Goal: Transaction & Acquisition: Purchase product/service

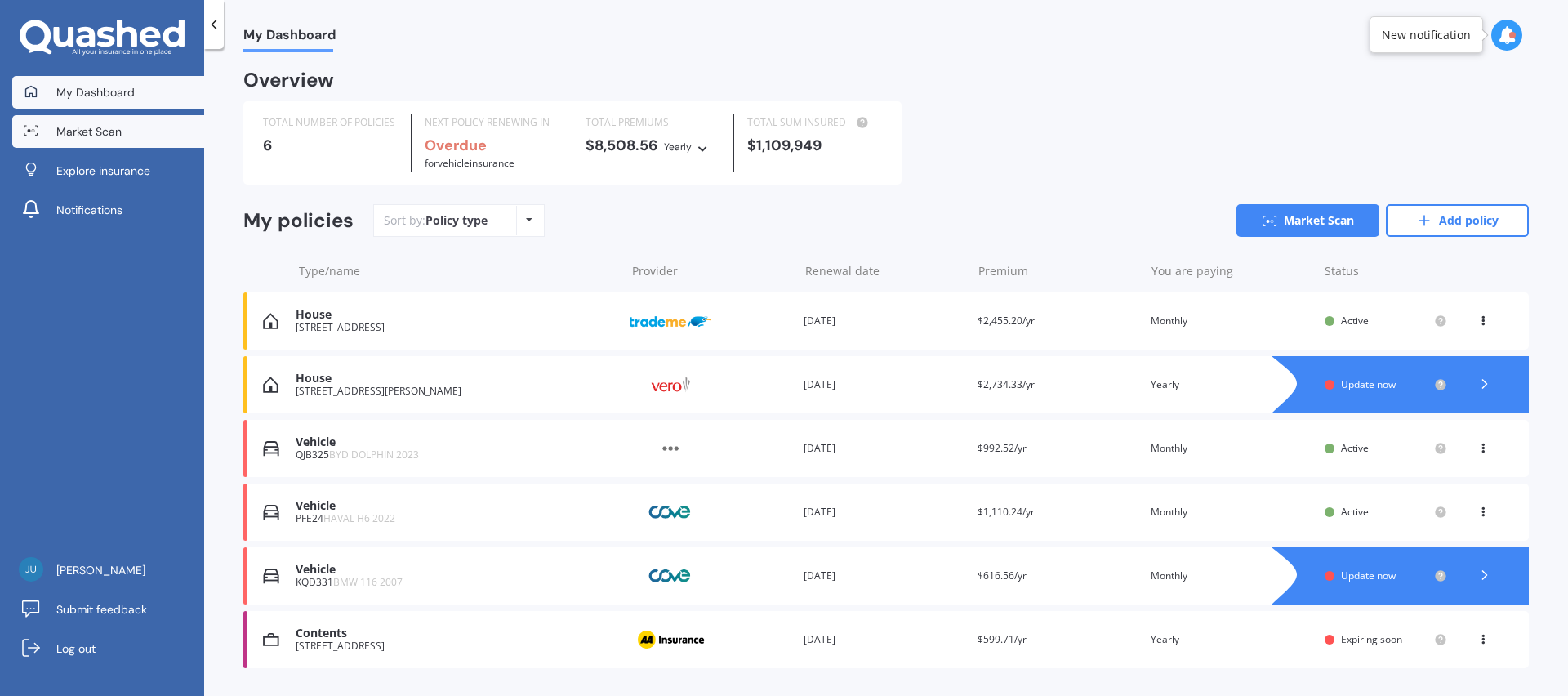
click at [109, 132] on span "Market Scan" at bounding box center [89, 132] width 65 height 17
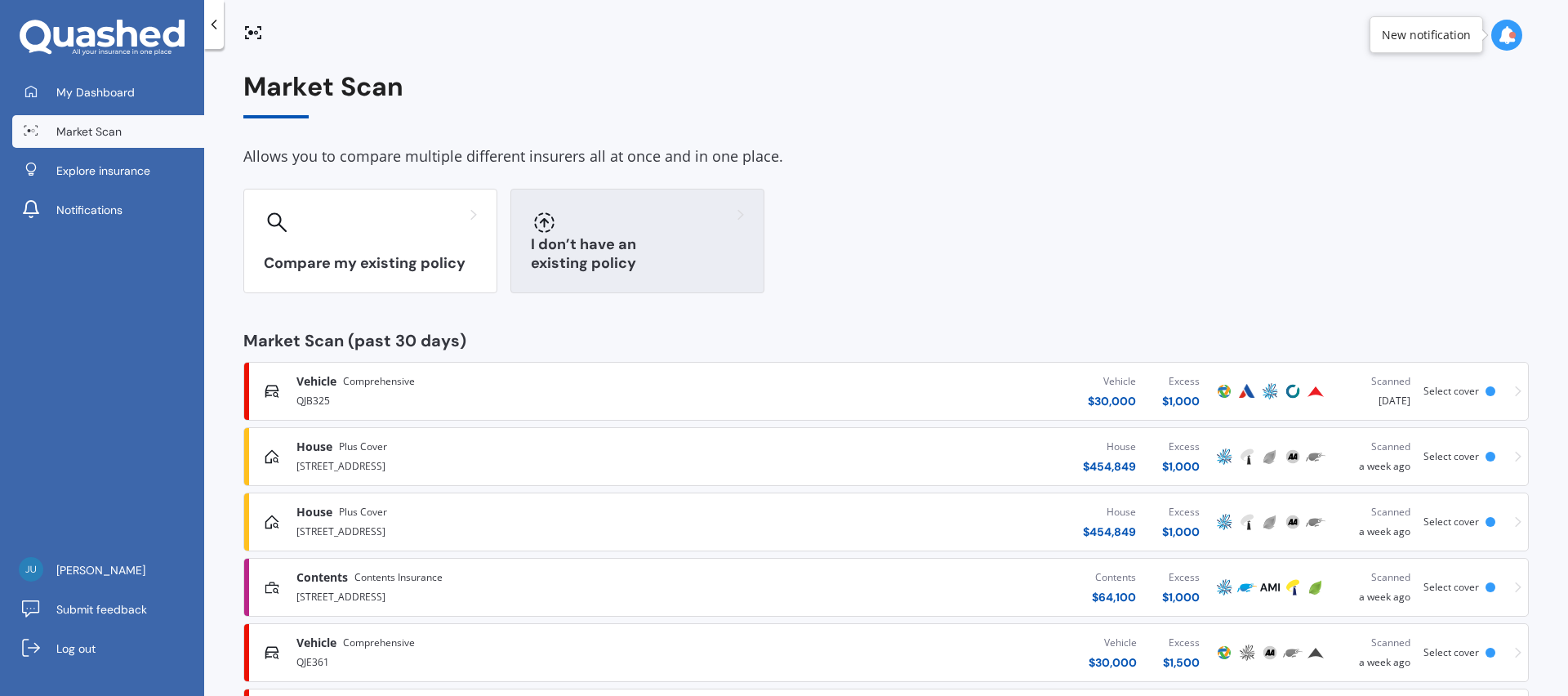
click at [602, 247] on div "I don’t have an existing policy" at bounding box center [638, 241] width 254 height 105
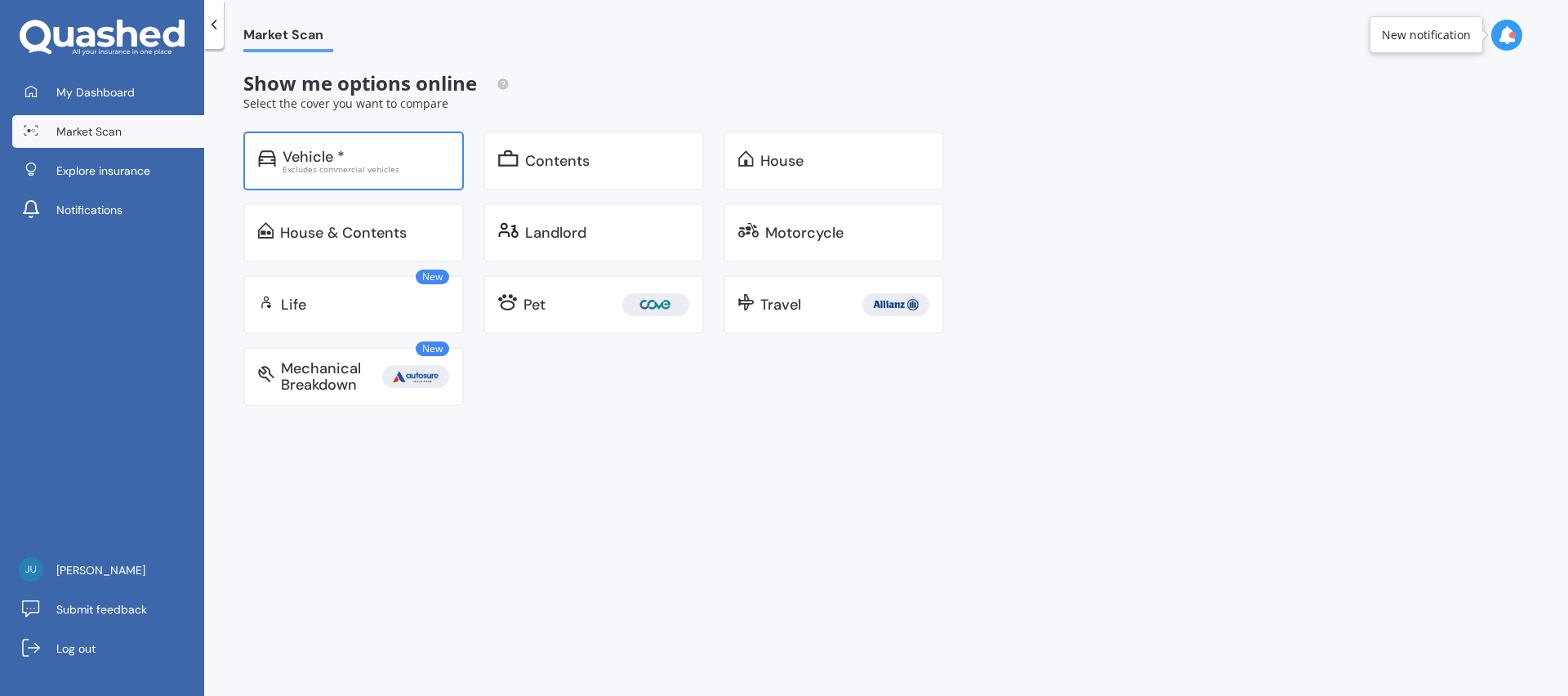
click at [386, 153] on div "Vehicle *" at bounding box center [365, 157] width 166 height 17
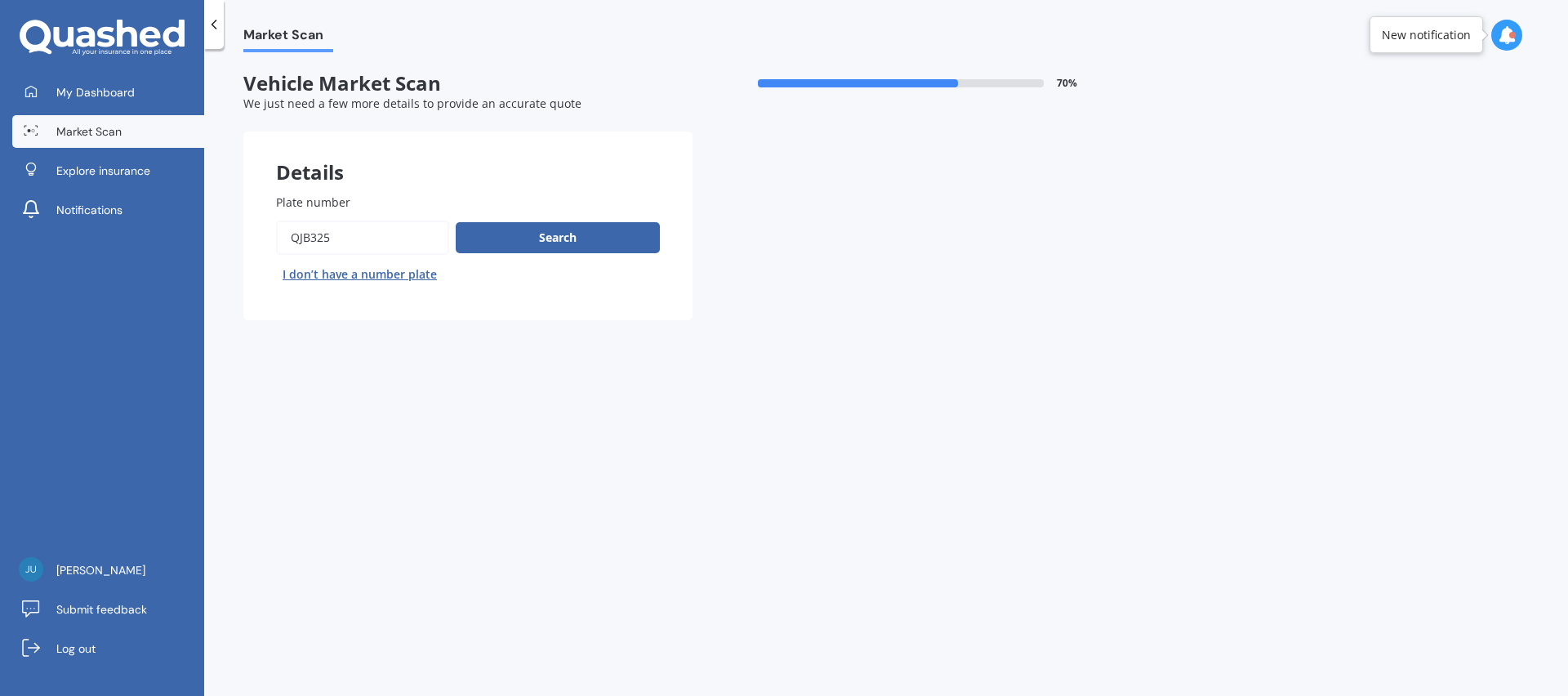
click at [391, 226] on input "Plate number" at bounding box center [362, 237] width 173 height 34
type input "QJE361"
click at [556, 229] on button "Search" at bounding box center [558, 238] width 204 height 31
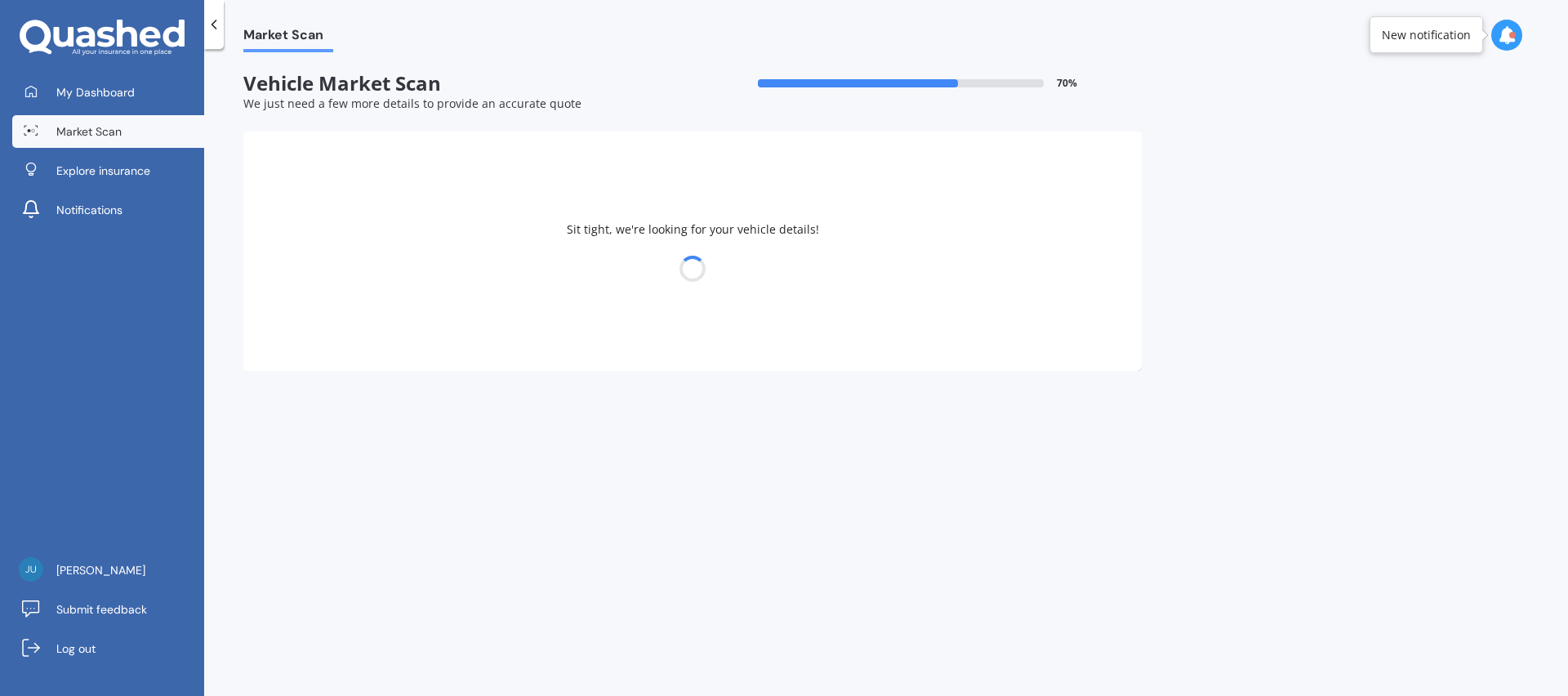
select select "BYD"
select select "DOLPHIN"
select select "25"
select select "08"
select select "1985"
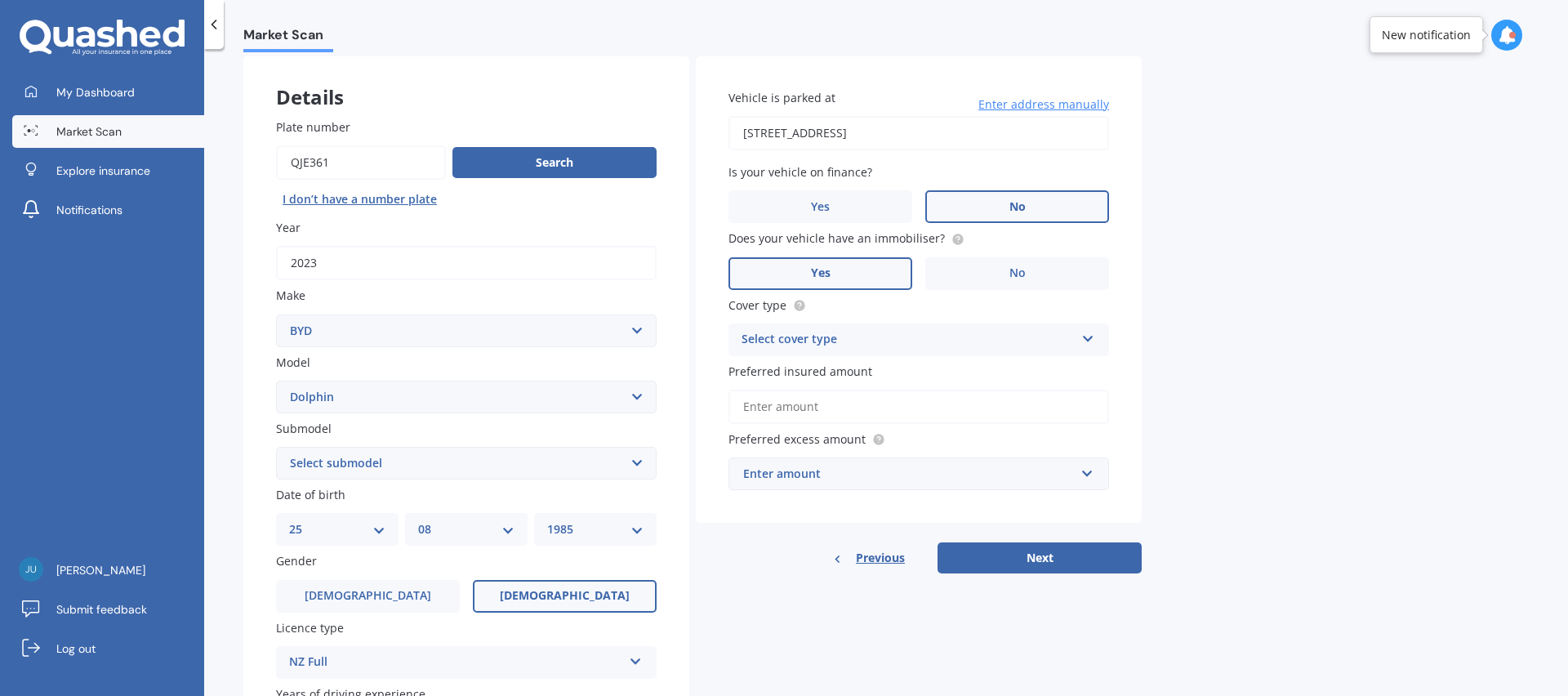
scroll to position [97, 0]
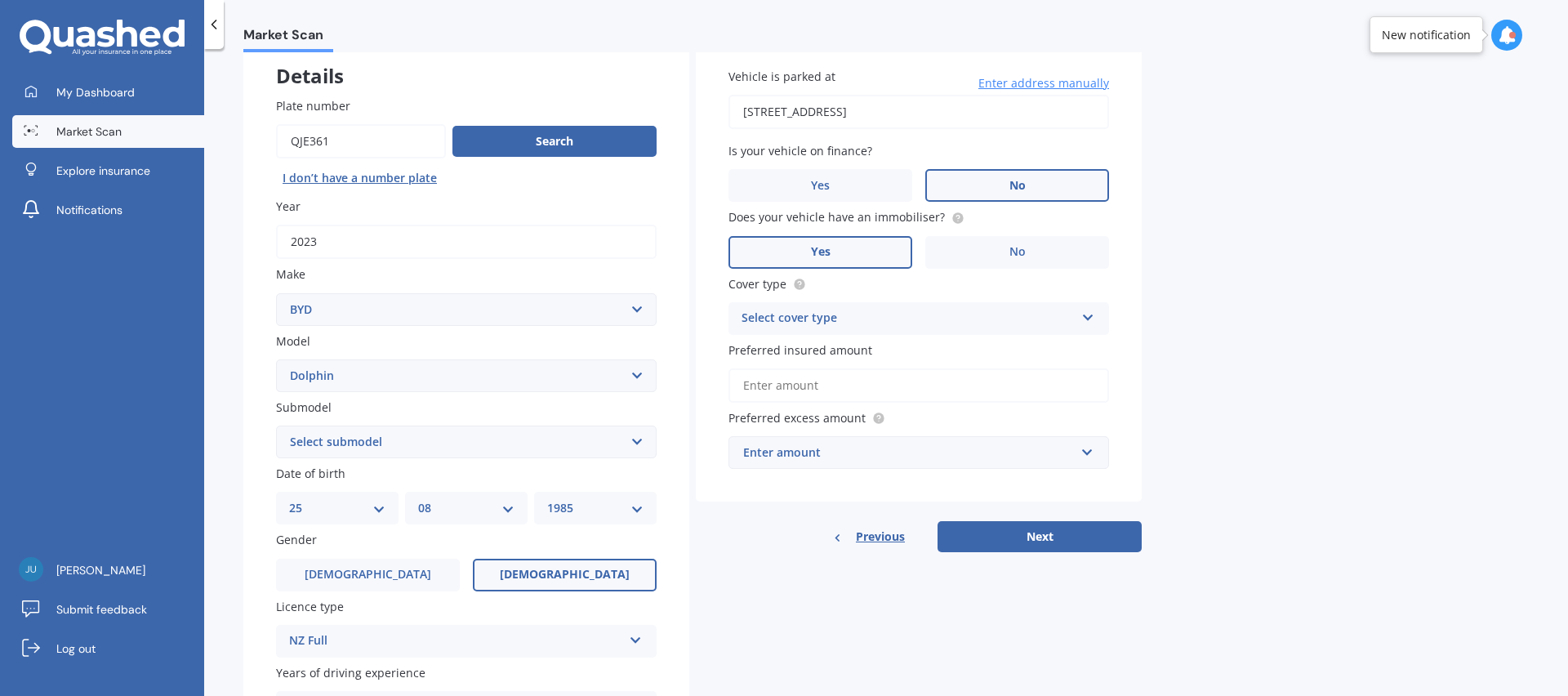
click at [569, 446] on select "Select submodel Extended Range 60KWH" at bounding box center [466, 443] width 381 height 33
select select "EXTENDED RANGE 60KWH"
click at [698, 402] on div "Vehicle is parked at 26 Cotswold Crescent, Newlands, Wellington 6037 Enter addr…" at bounding box center [919, 268] width 446 height 467
click at [764, 376] on input "Preferred insured amount" at bounding box center [918, 385] width 381 height 34
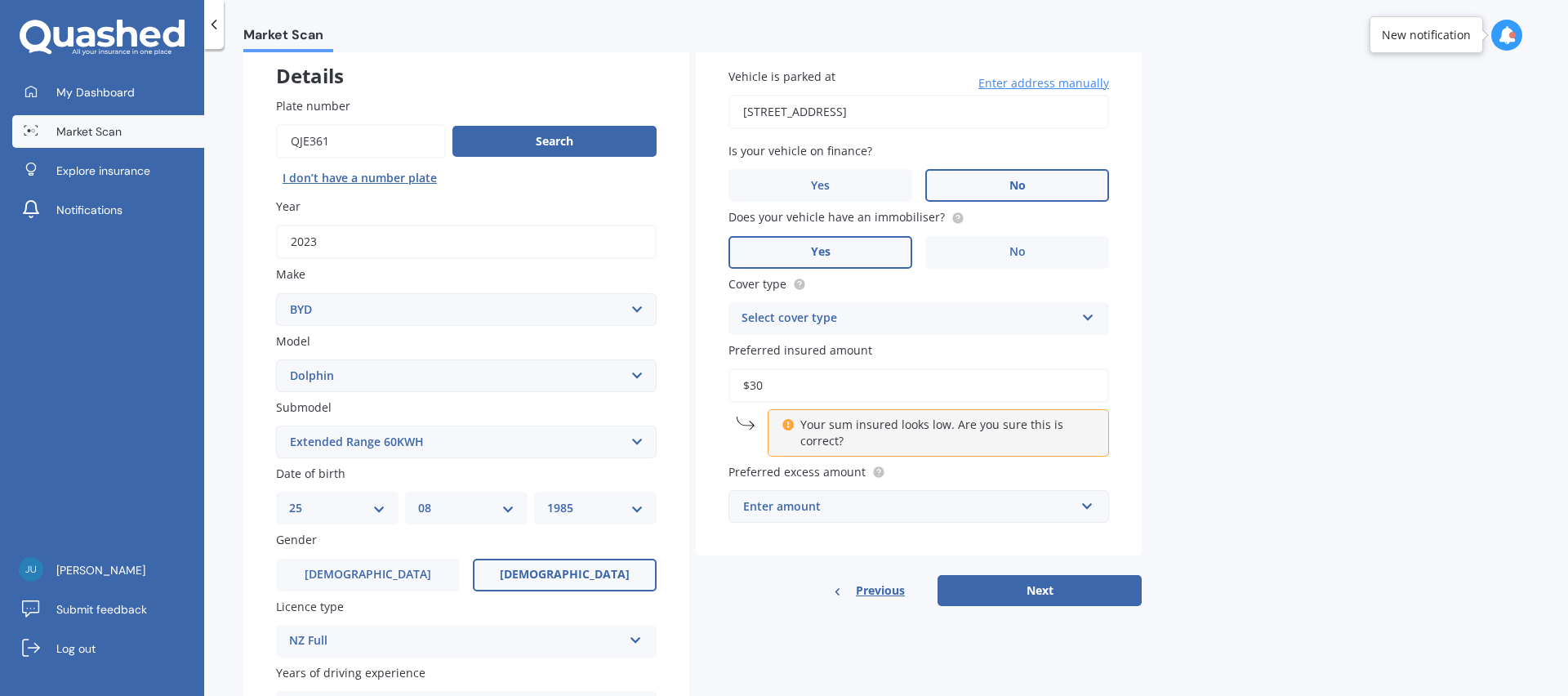
type input "$3"
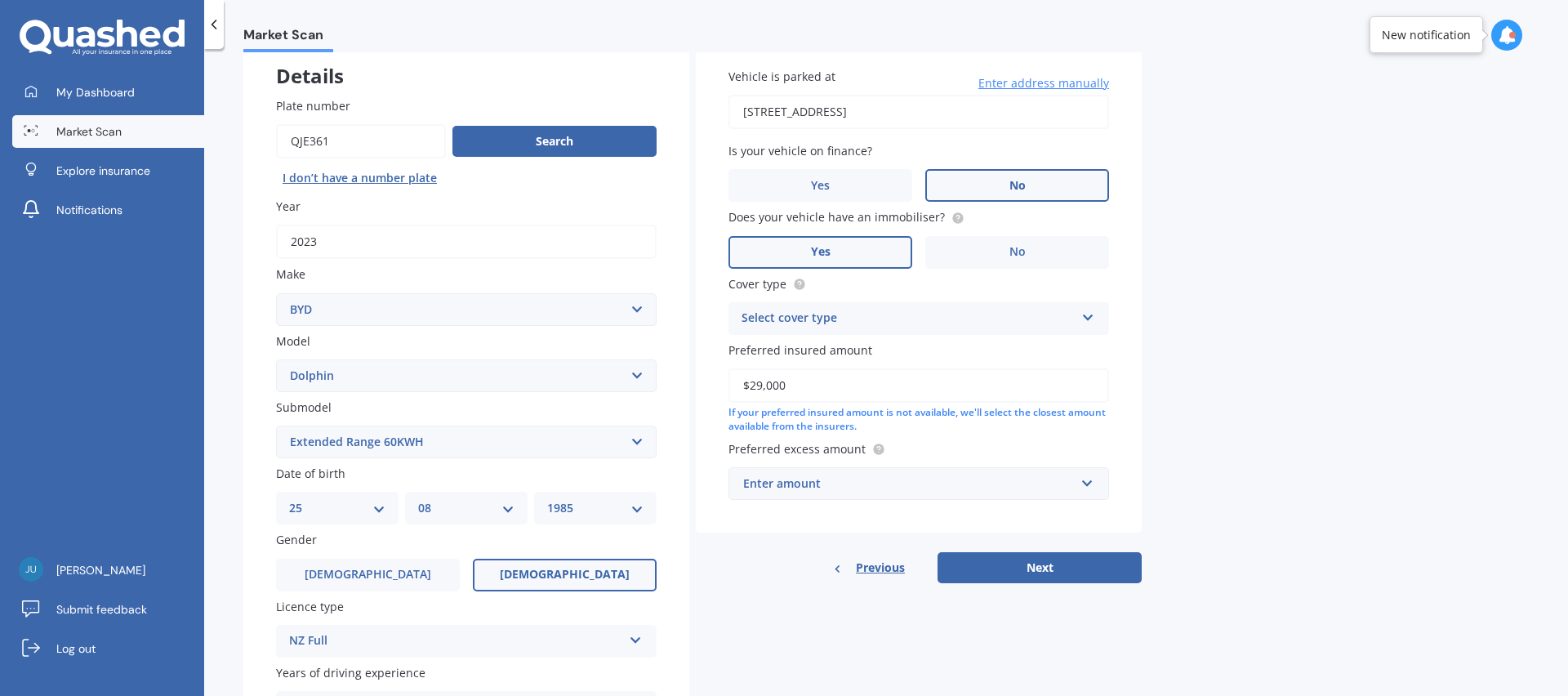
type input "$29,000"
click at [1229, 341] on div "Market Scan Vehicle Market Scan 70 % We just need a few more details to provide…" at bounding box center [886, 375] width 1364 height 647
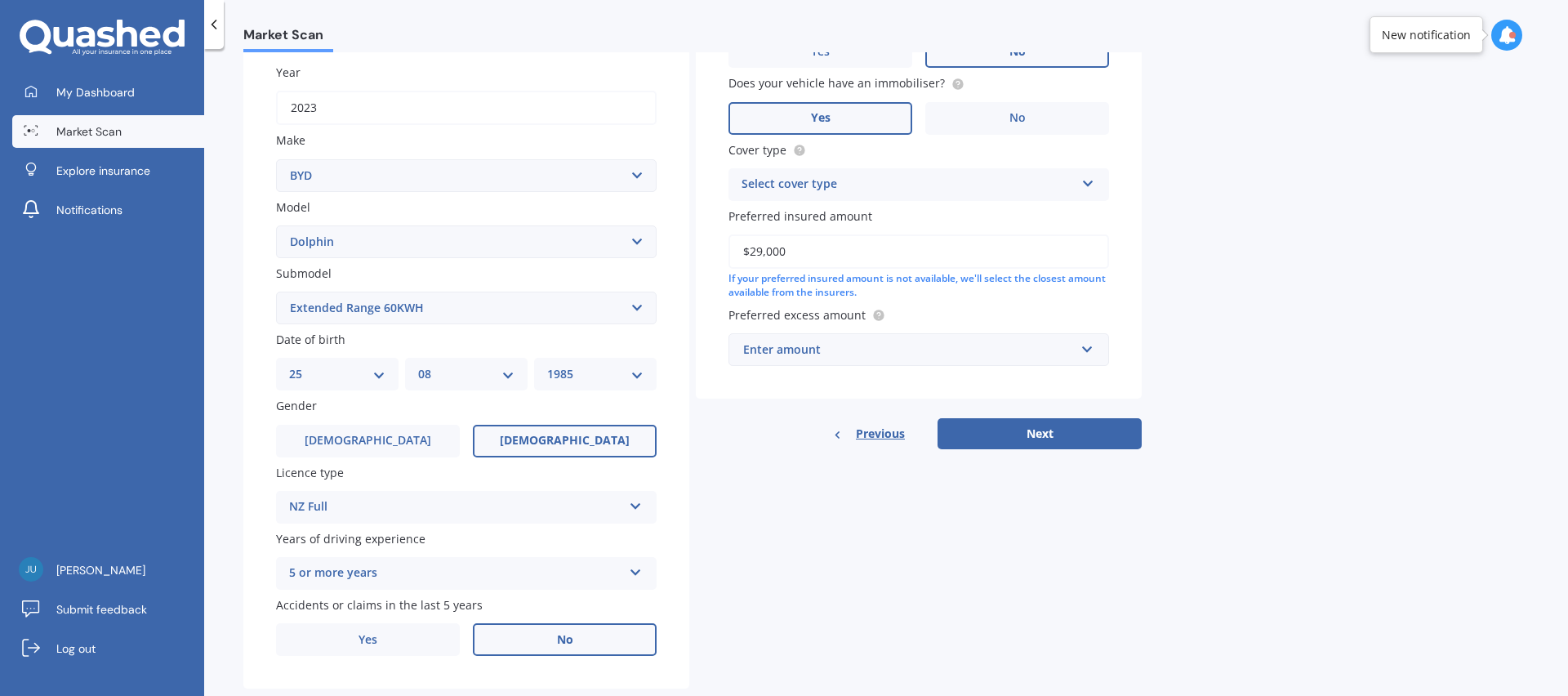
scroll to position [266, 0]
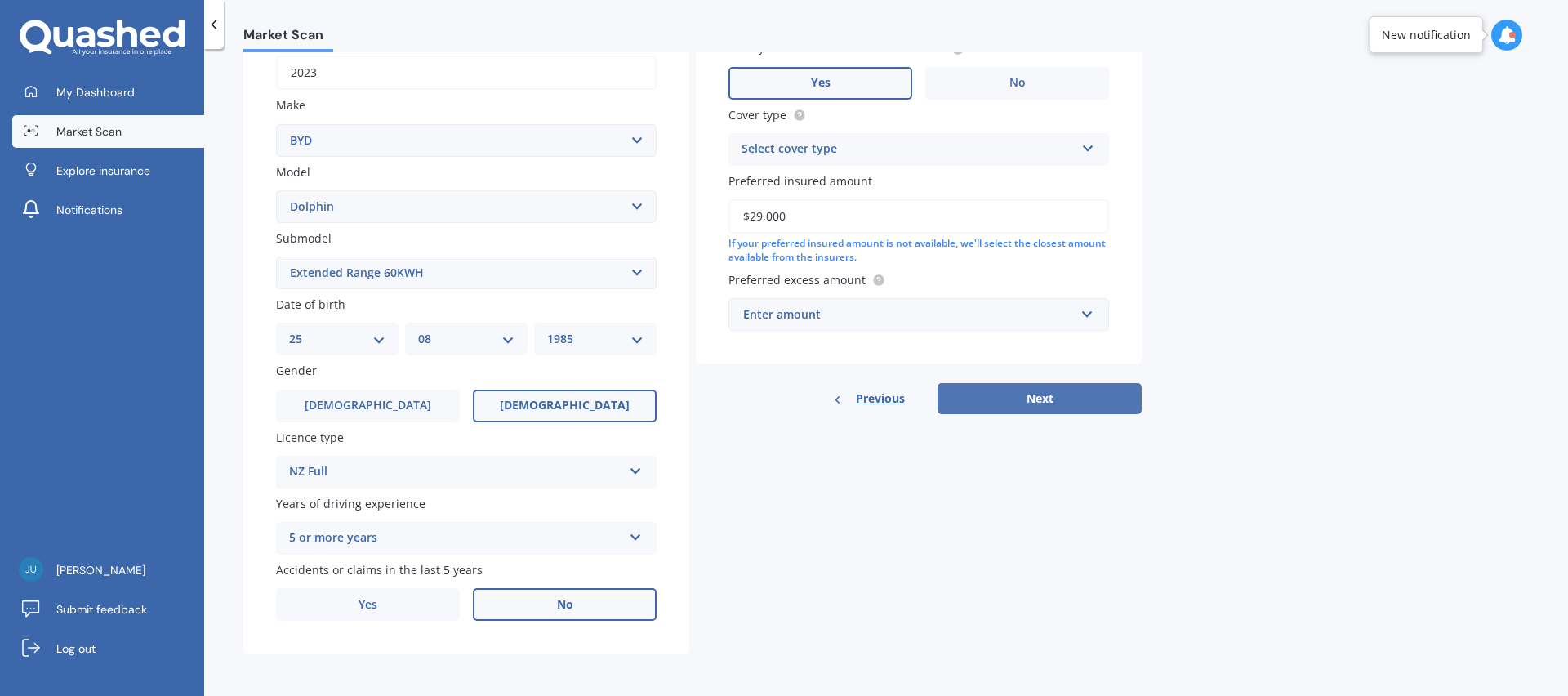
click at [1107, 395] on button "Next" at bounding box center [1039, 399] width 204 height 31
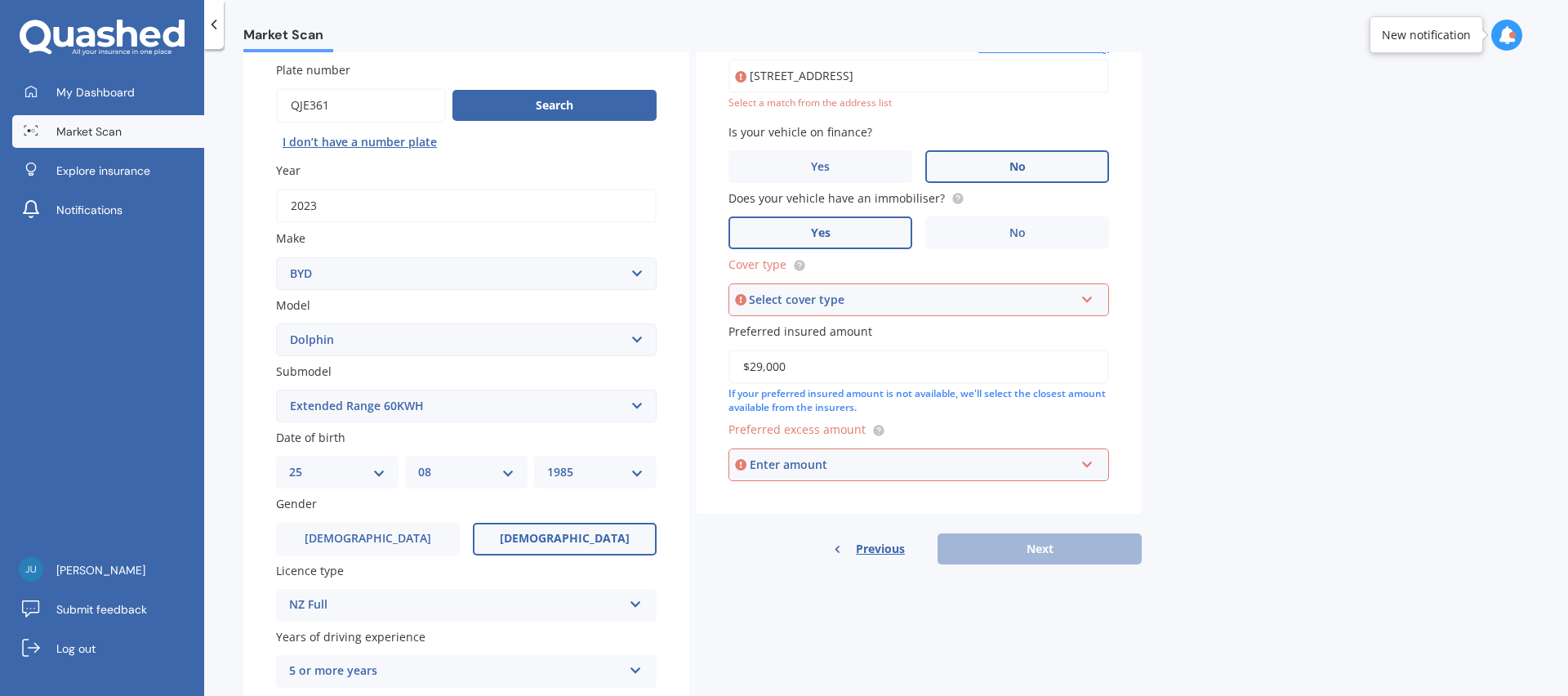
scroll to position [111, 0]
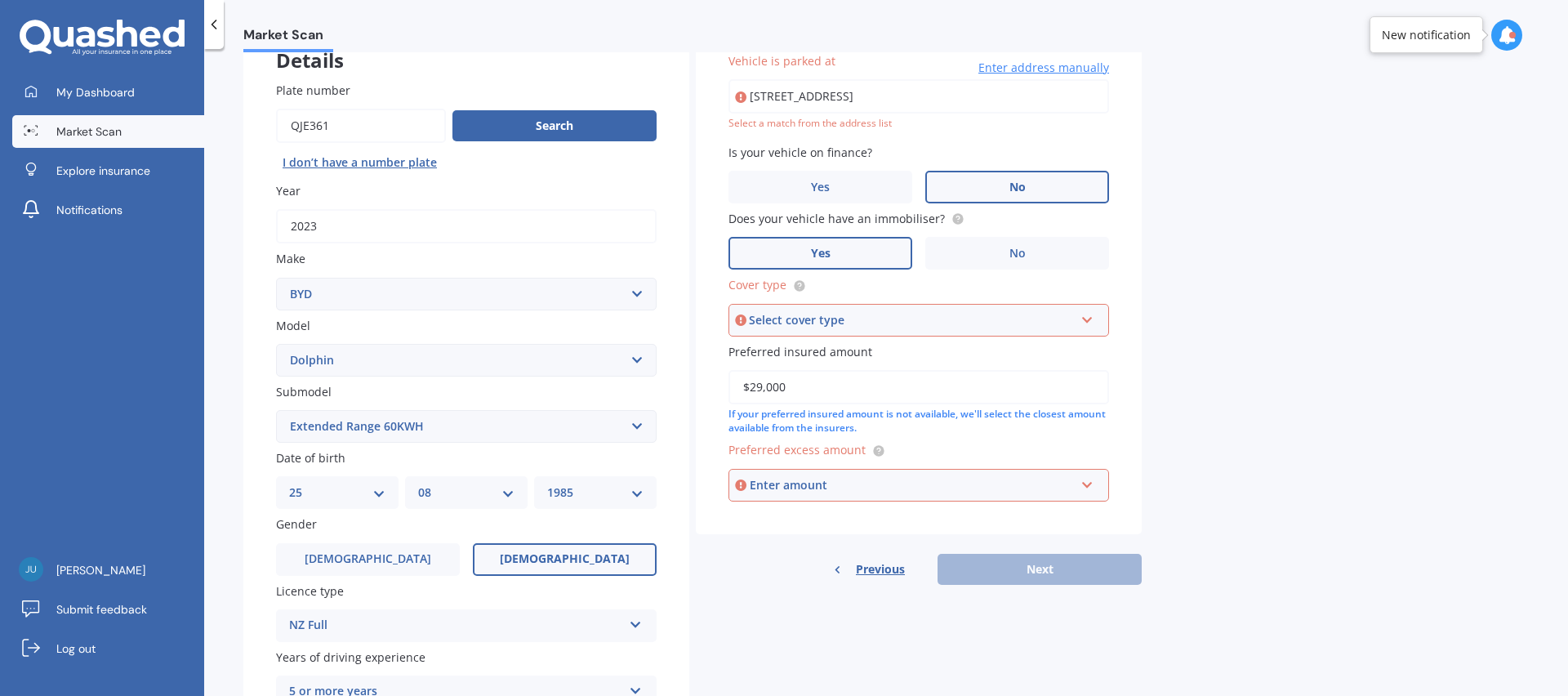
type input "26 Cotswold Crescent, Newlands, Wellington 6037"
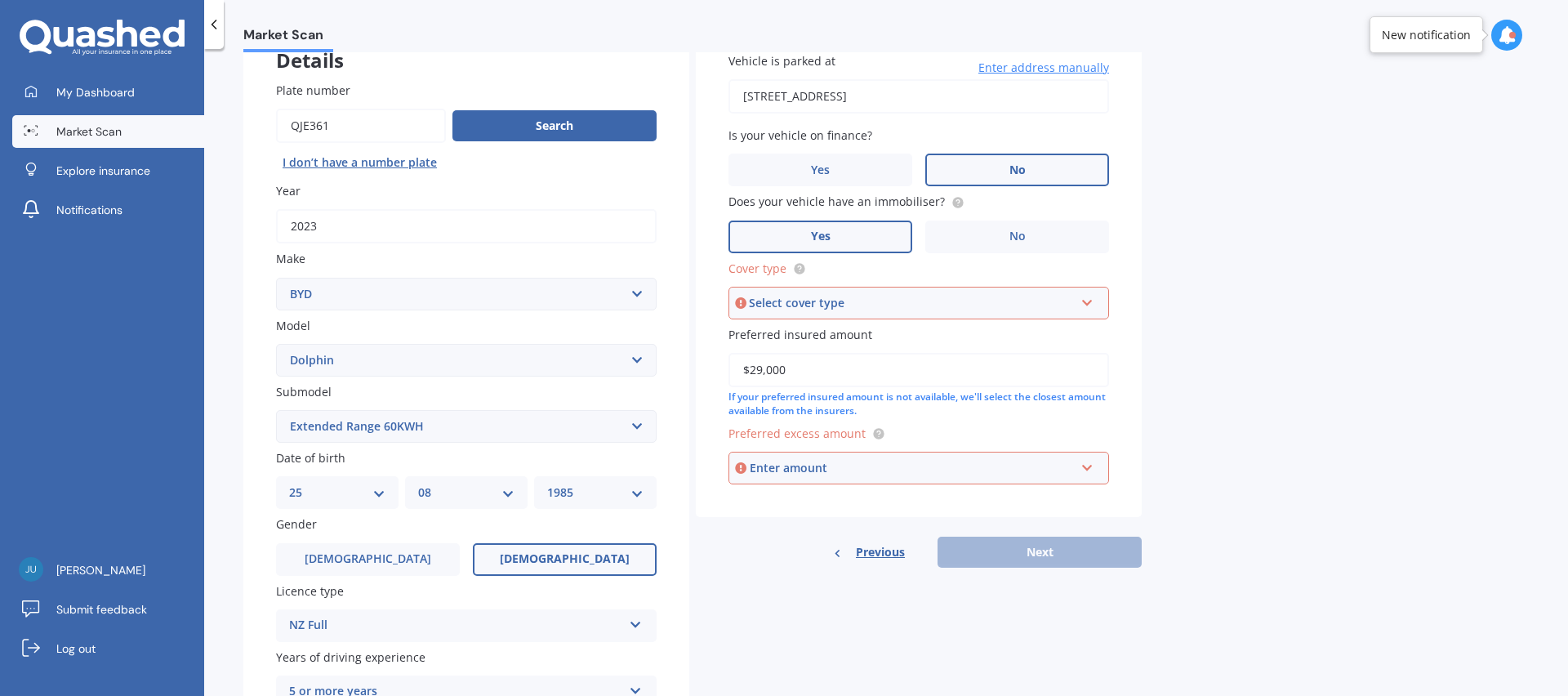
click at [872, 299] on div "Select cover type" at bounding box center [911, 303] width 325 height 18
click at [865, 333] on div "Comprehensive" at bounding box center [918, 334] width 377 height 30
click at [874, 462] on div "Enter amount" at bounding box center [912, 468] width 325 height 18
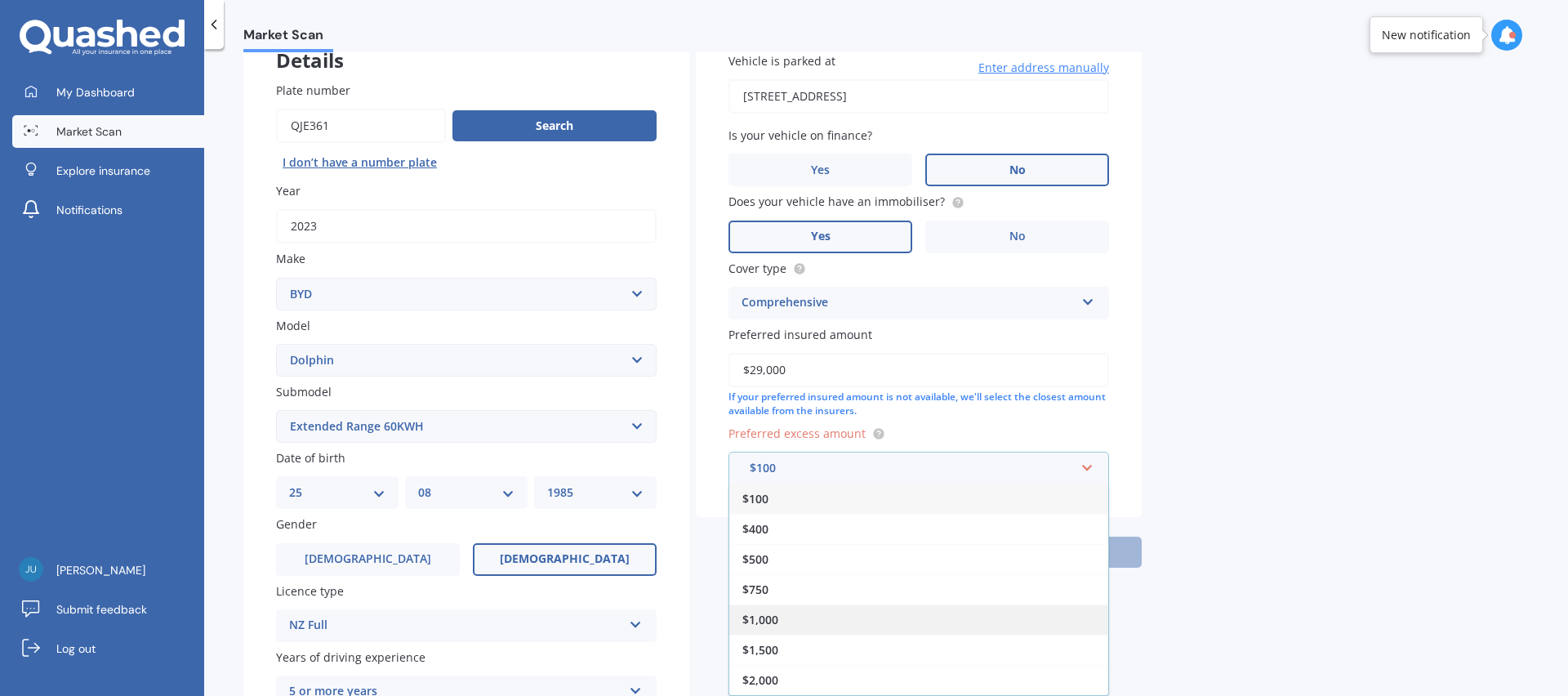
click at [859, 606] on div "$1,000" at bounding box center [918, 619] width 379 height 30
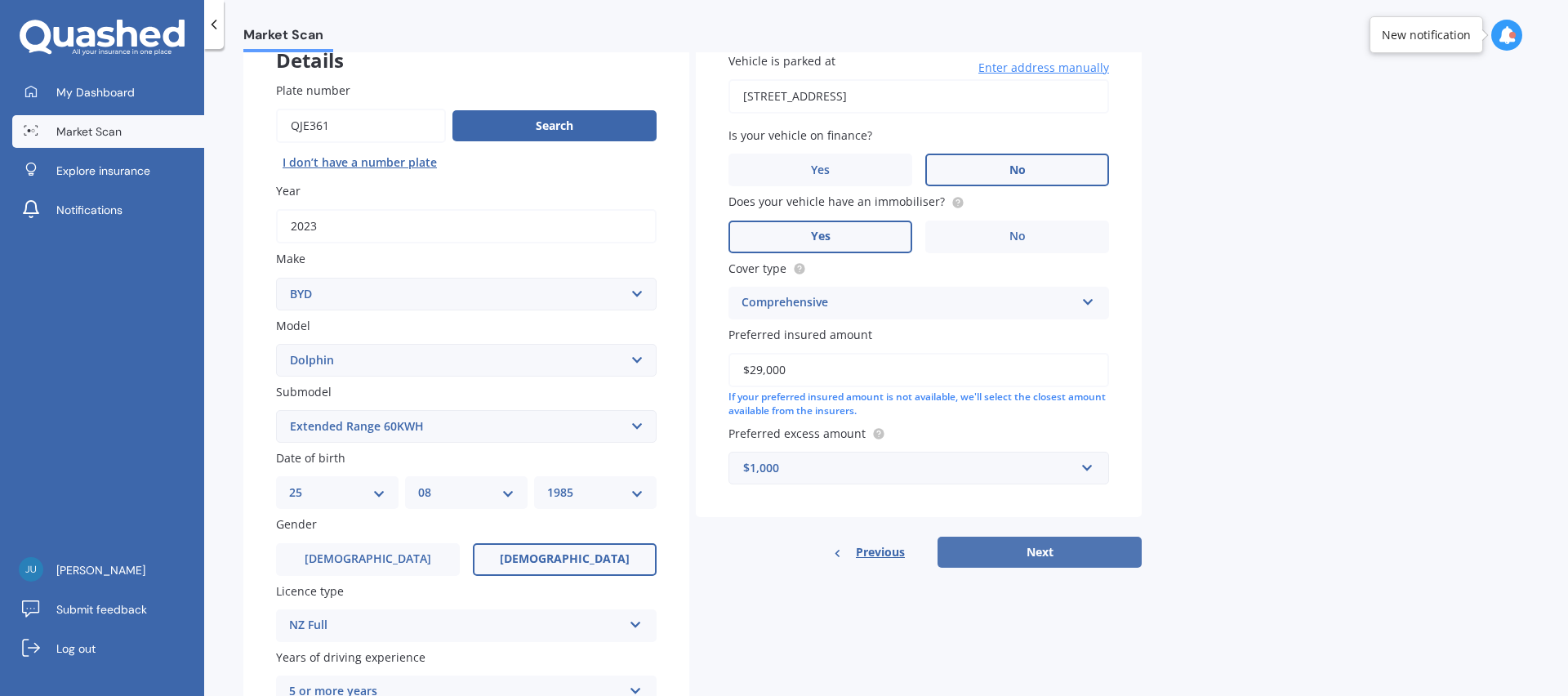
click at [1029, 549] on button "Next" at bounding box center [1039, 552] width 204 height 31
select select "25"
select select "08"
select select "1985"
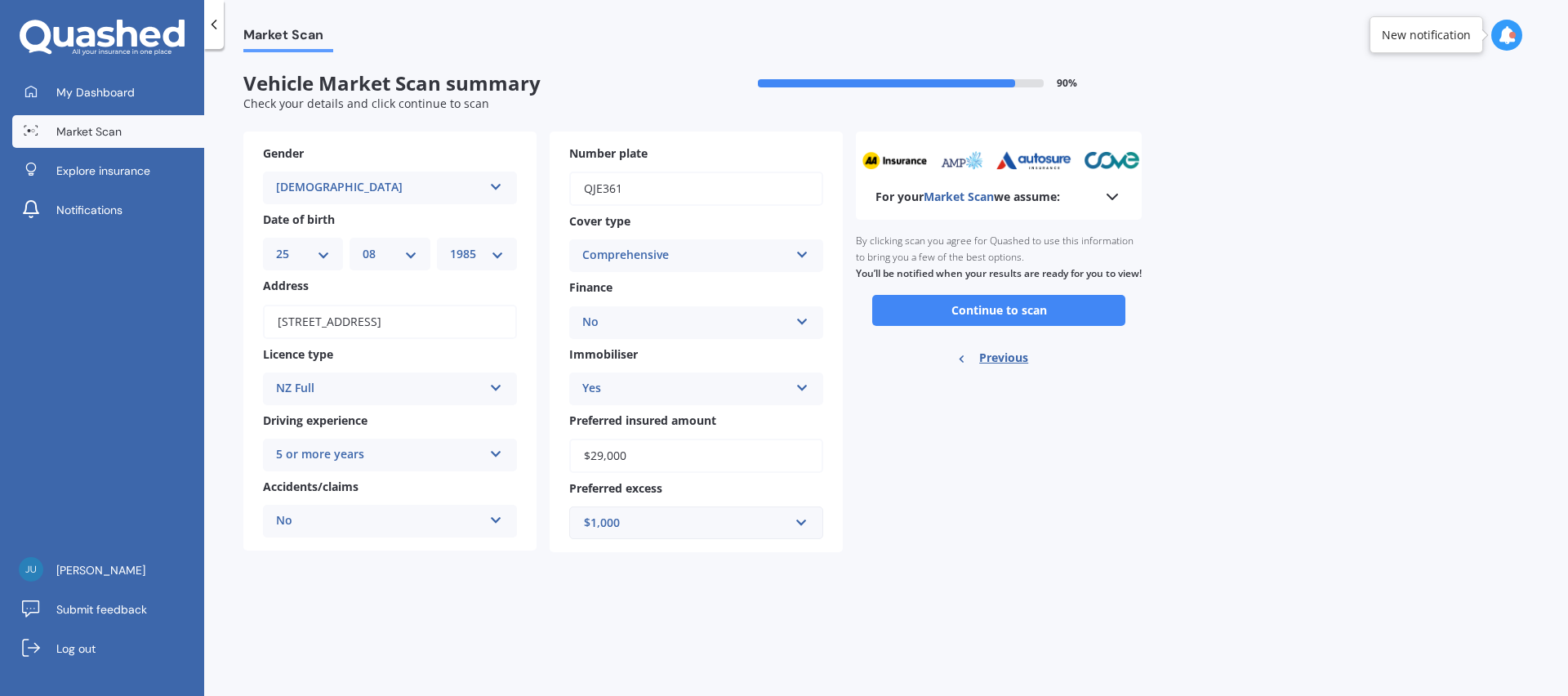
scroll to position [0, 0]
click at [1004, 312] on button "Continue to scan" at bounding box center [998, 310] width 253 height 31
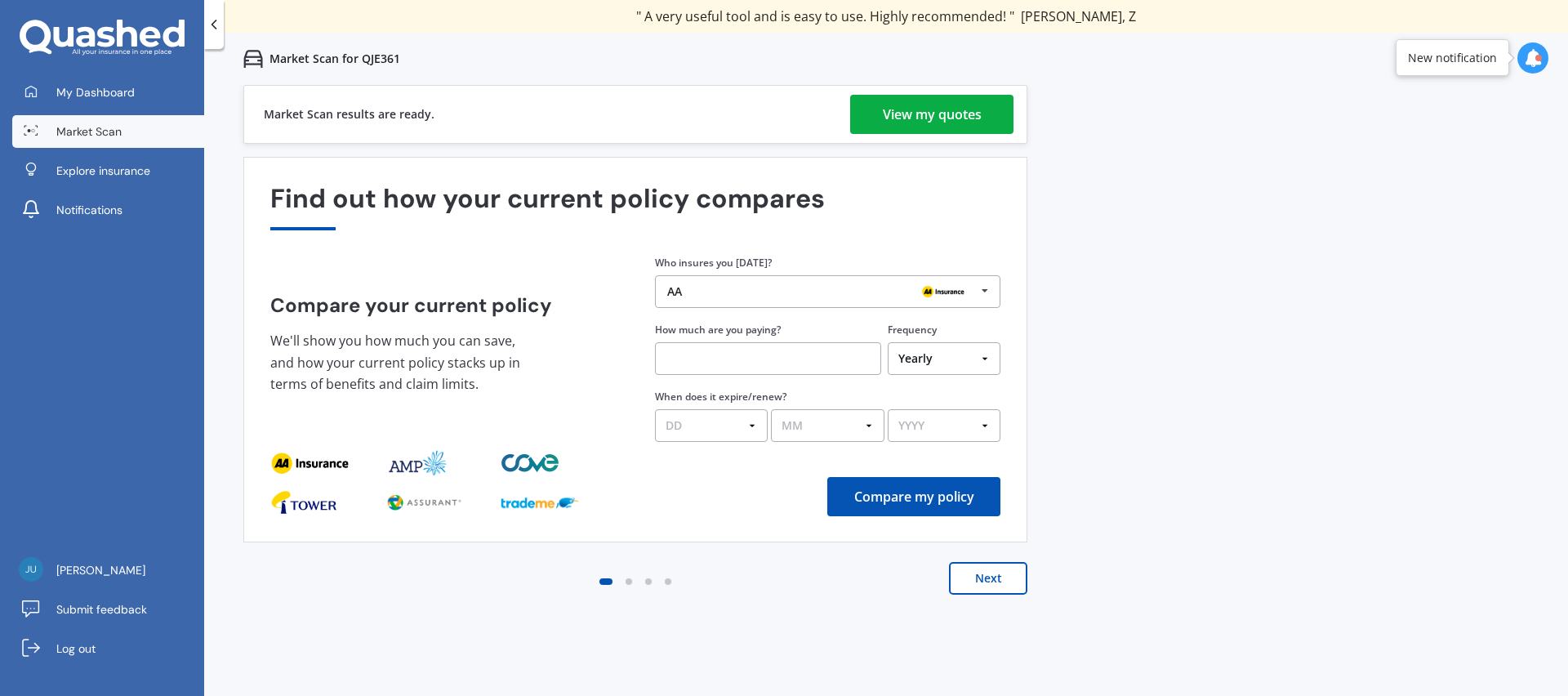
click at [931, 111] on div "View my quotes" at bounding box center [932, 114] width 98 height 39
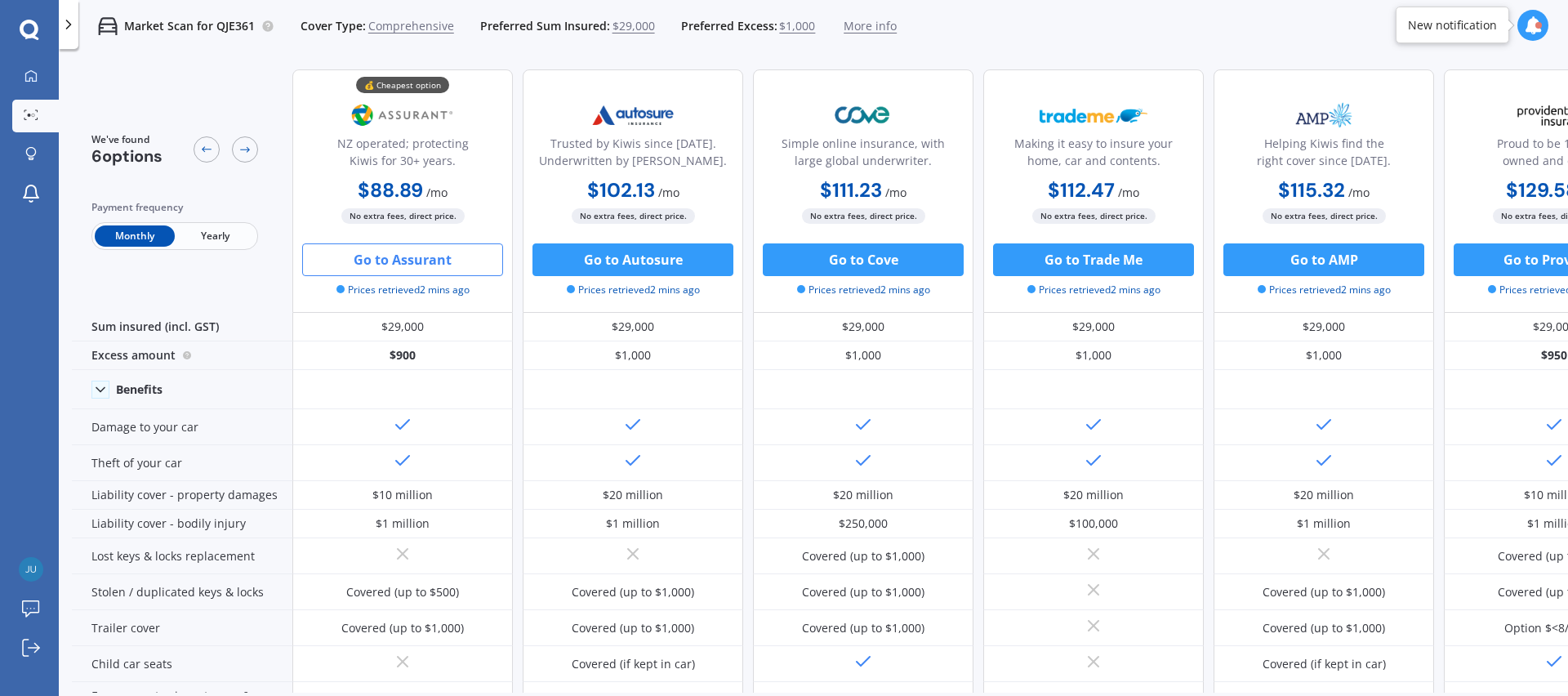
click at [464, 248] on button "Go to Assurant" at bounding box center [402, 260] width 201 height 33
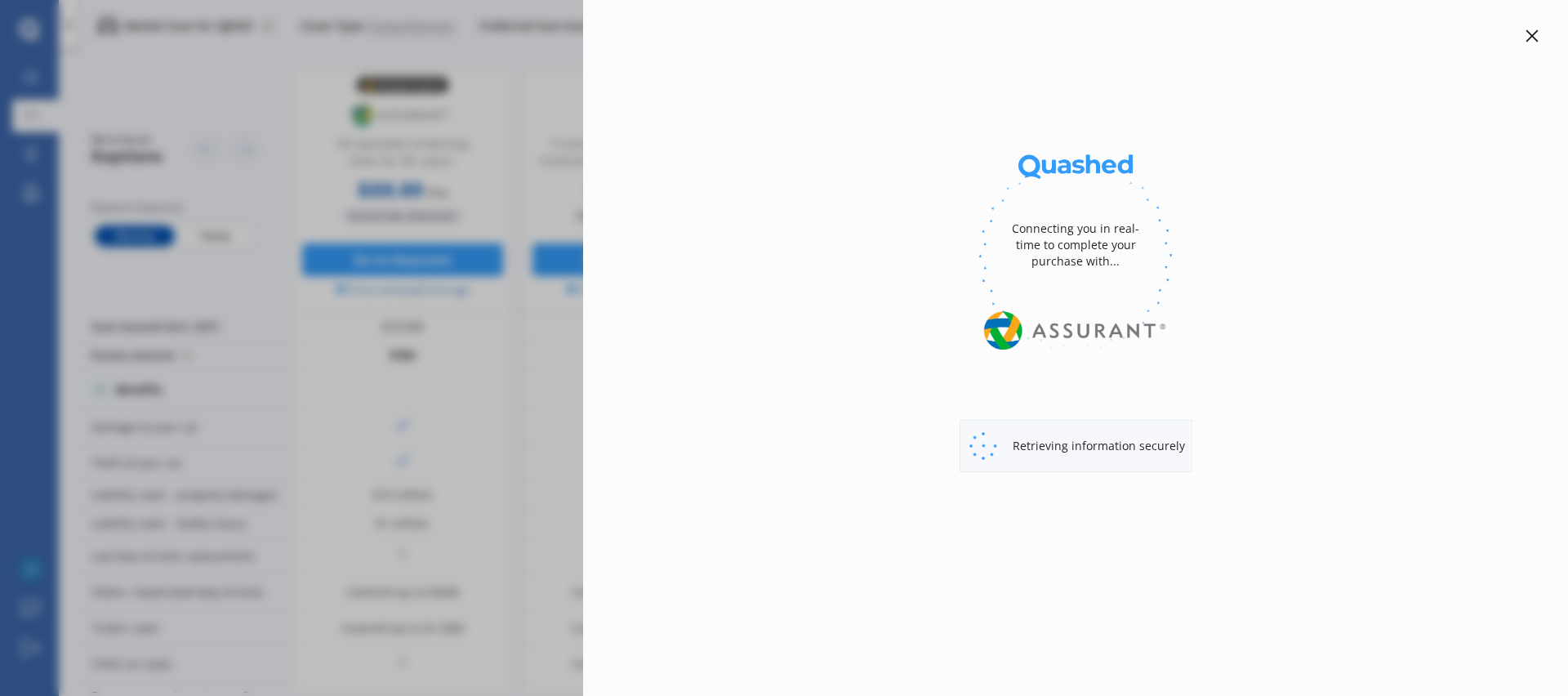
click at [1537, 37] on icon at bounding box center [1532, 36] width 13 height 13
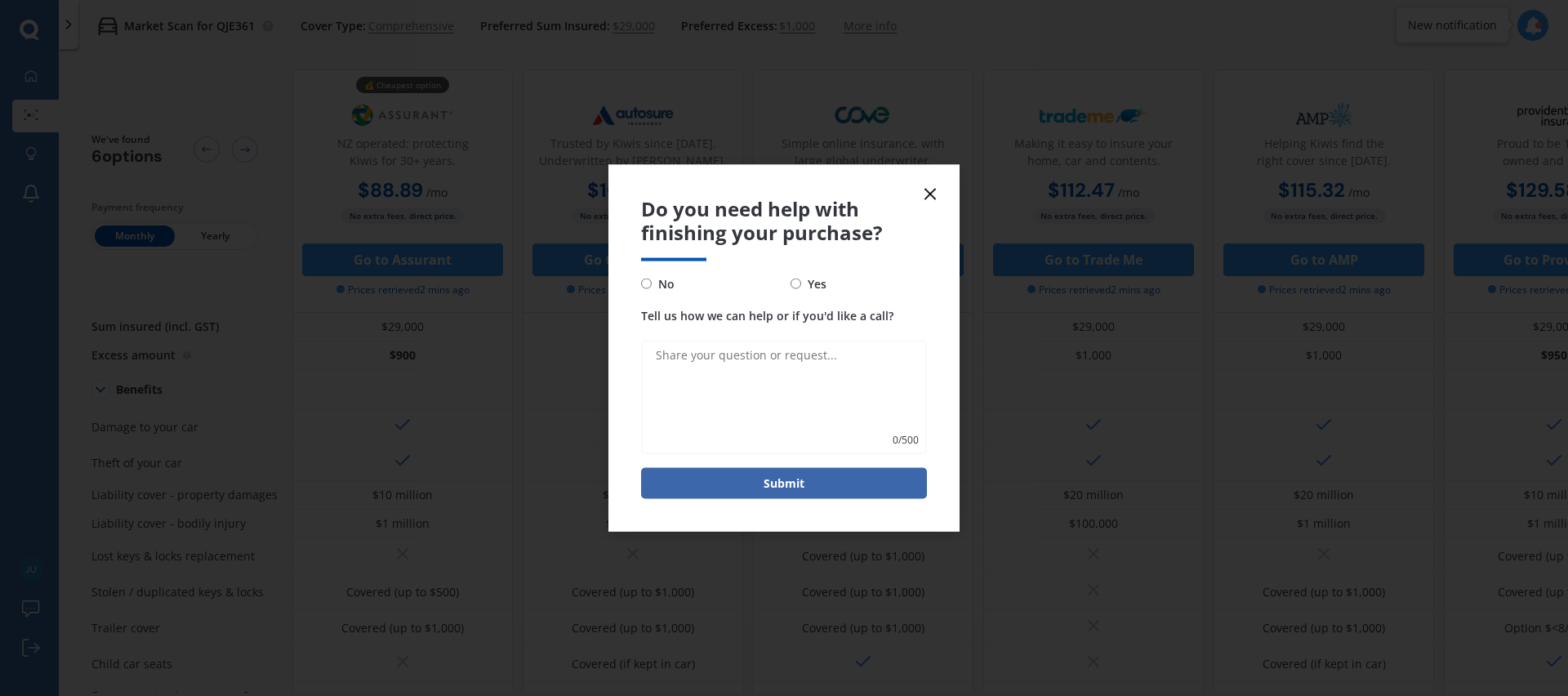
click at [931, 189] on icon at bounding box center [930, 194] width 20 height 20
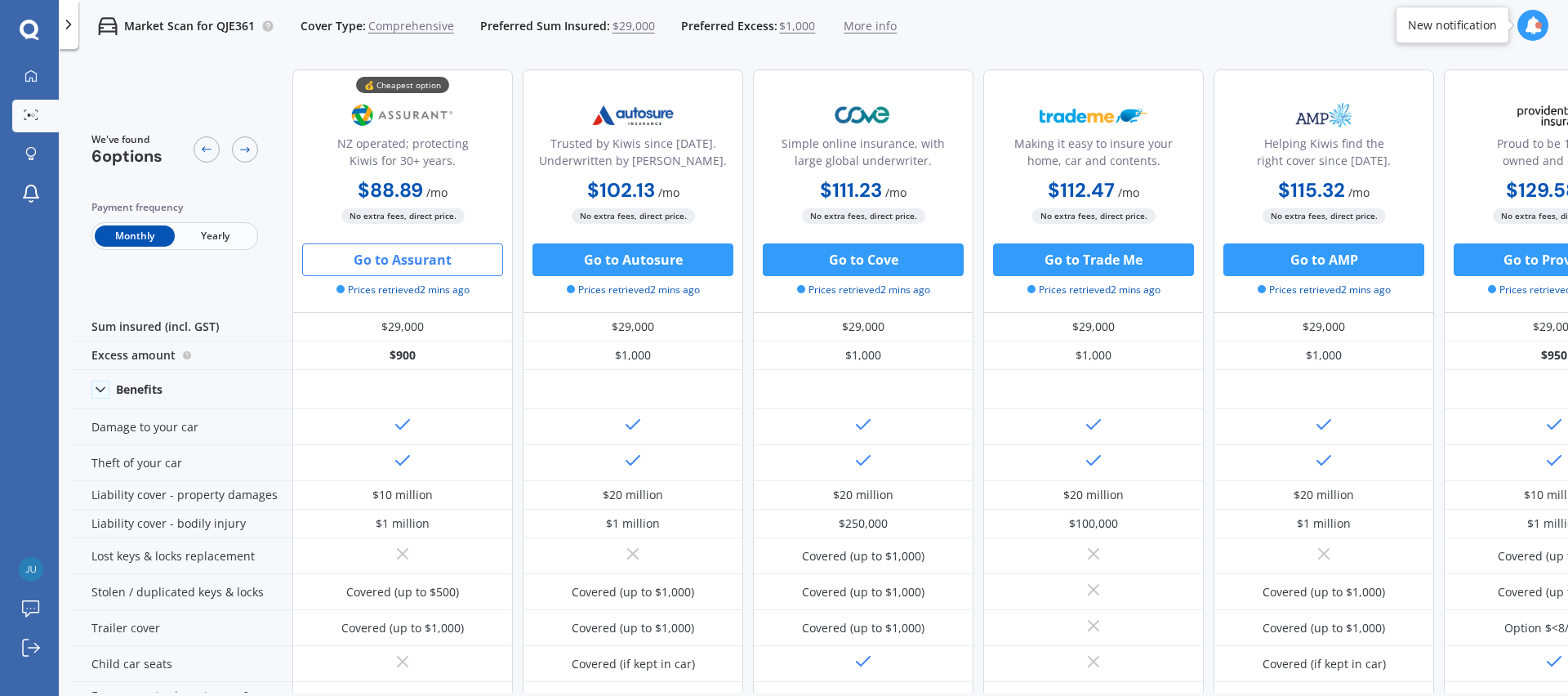
click at [415, 264] on button "Go to Assurant" at bounding box center [402, 260] width 201 height 33
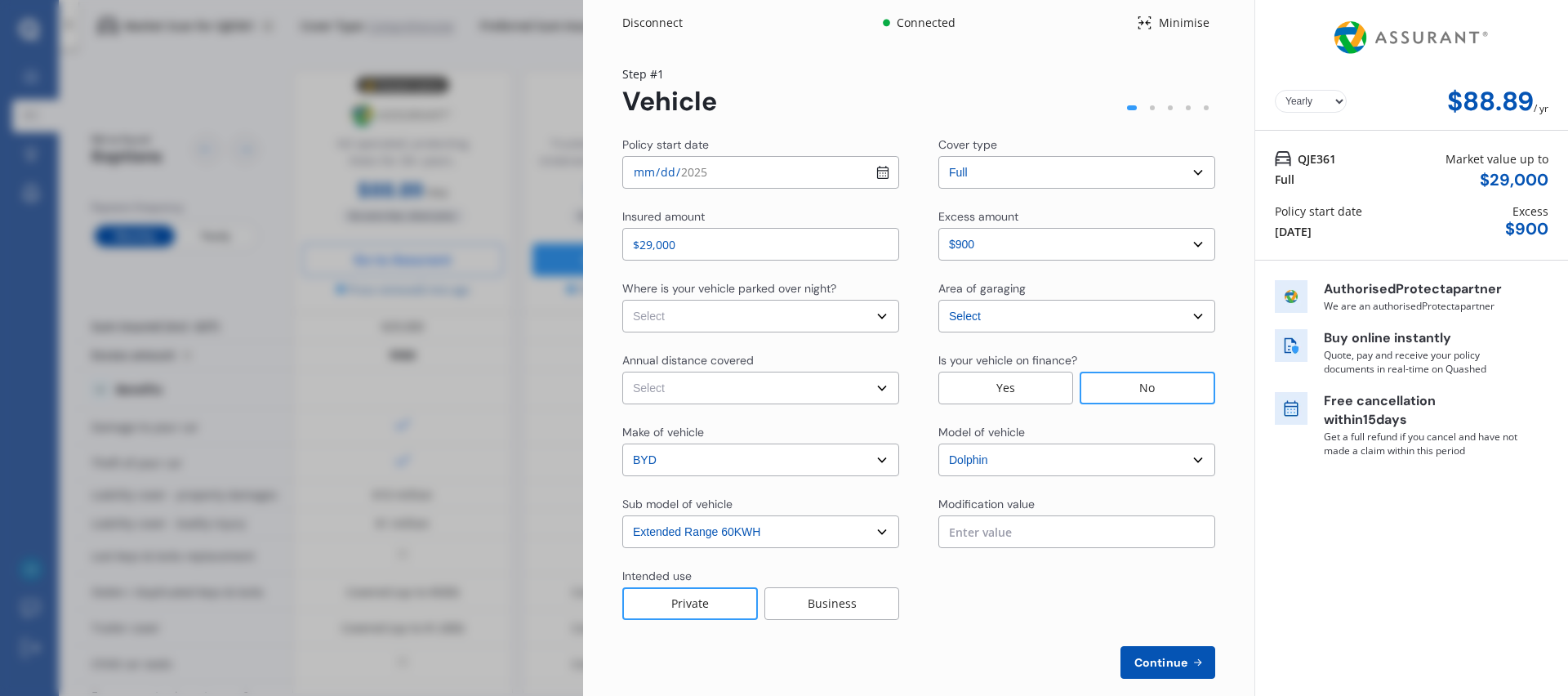
select select "Monthly"
click at [875, 315] on select "Select In a garage On own property On street or road" at bounding box center [760, 316] width 277 height 33
select select "On own property"
click at [851, 383] on select "Select Low (less than 15,000km per year) Average (15,000-30,000km per year) Hig…" at bounding box center [760, 389] width 277 height 33
select select "15000"
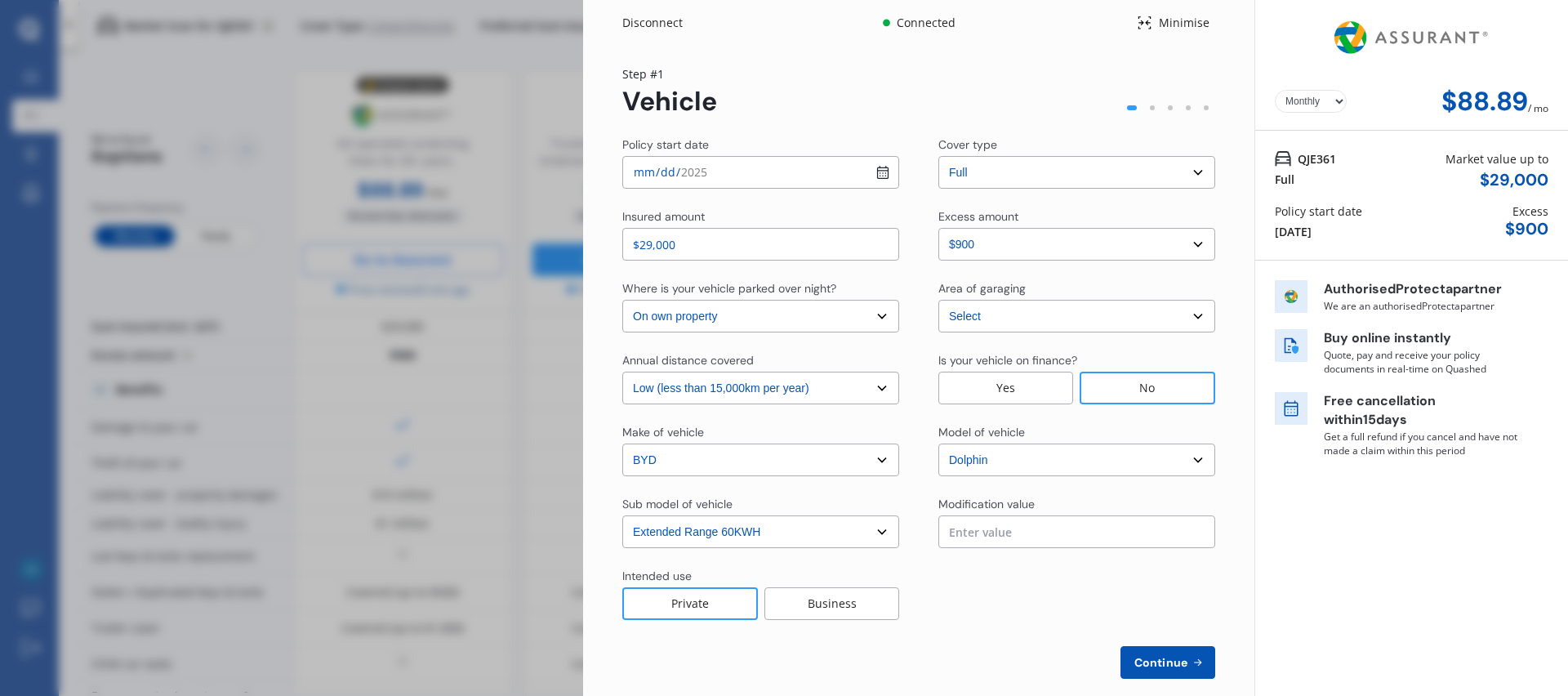
click at [865, 420] on div "Policy start date 2025-08-20 Cover type Select cover type 3rd Party Full Insure…" at bounding box center [918, 408] width 593 height 543
click at [970, 235] on select "Select excess amount $400 $900 $1,400" at bounding box center [1077, 245] width 277 height 33
click at [930, 263] on div "Policy start date 2025-08-20 Cover type Select cover type 3rd Party Full Insure…" at bounding box center [918, 408] width 593 height 543
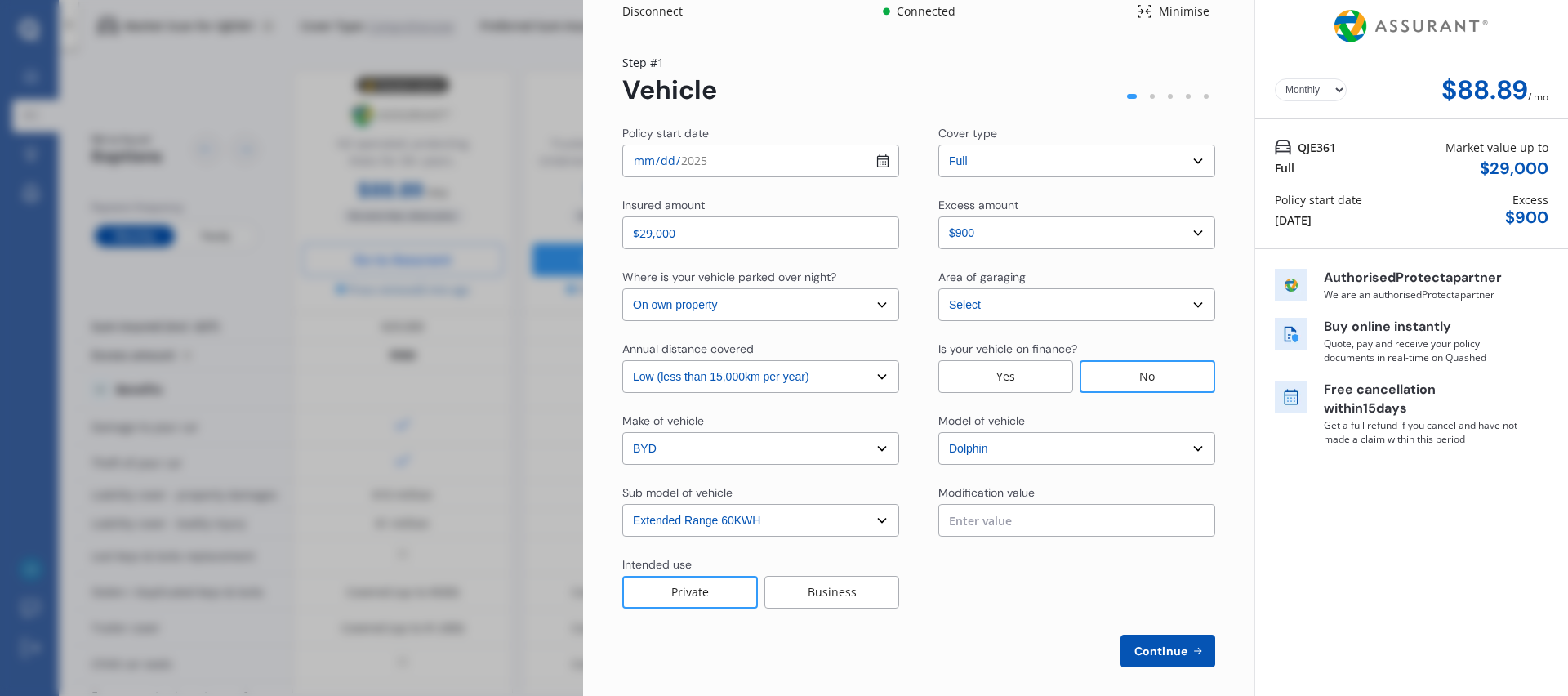
scroll to position [22, 0]
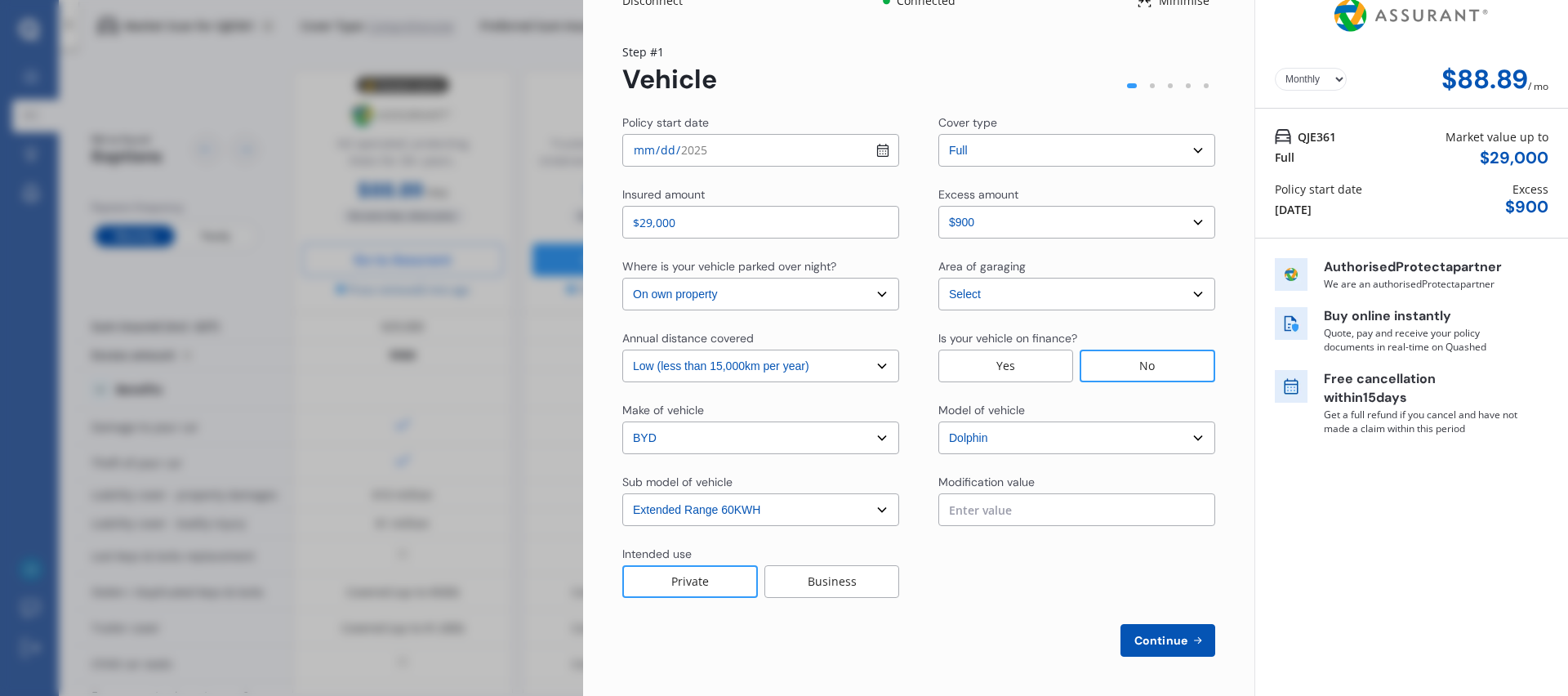
click at [810, 504] on select "Select sub-model Extended Range 60KWH" at bounding box center [760, 510] width 277 height 33
click at [911, 539] on div "Policy start date 2025-08-20 Cover type Select cover type 3rd Party Full Insure…" at bounding box center [918, 385] width 593 height 543
click at [1158, 637] on span "Continue" at bounding box center [1161, 640] width 59 height 13
select select "Miss"
select select "25"
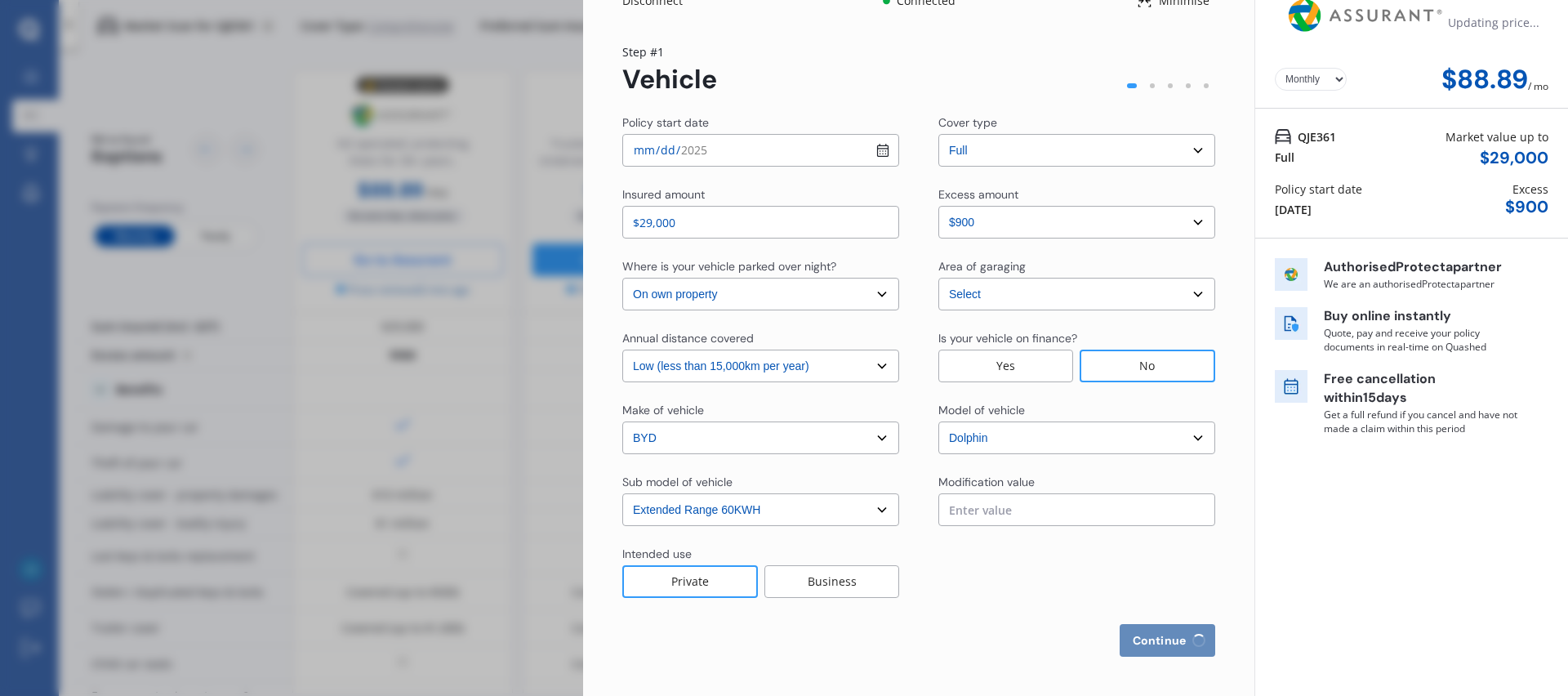
select select "08"
select select "1985"
select select "full"
select select "more than 4 years"
select select "New Zealand"
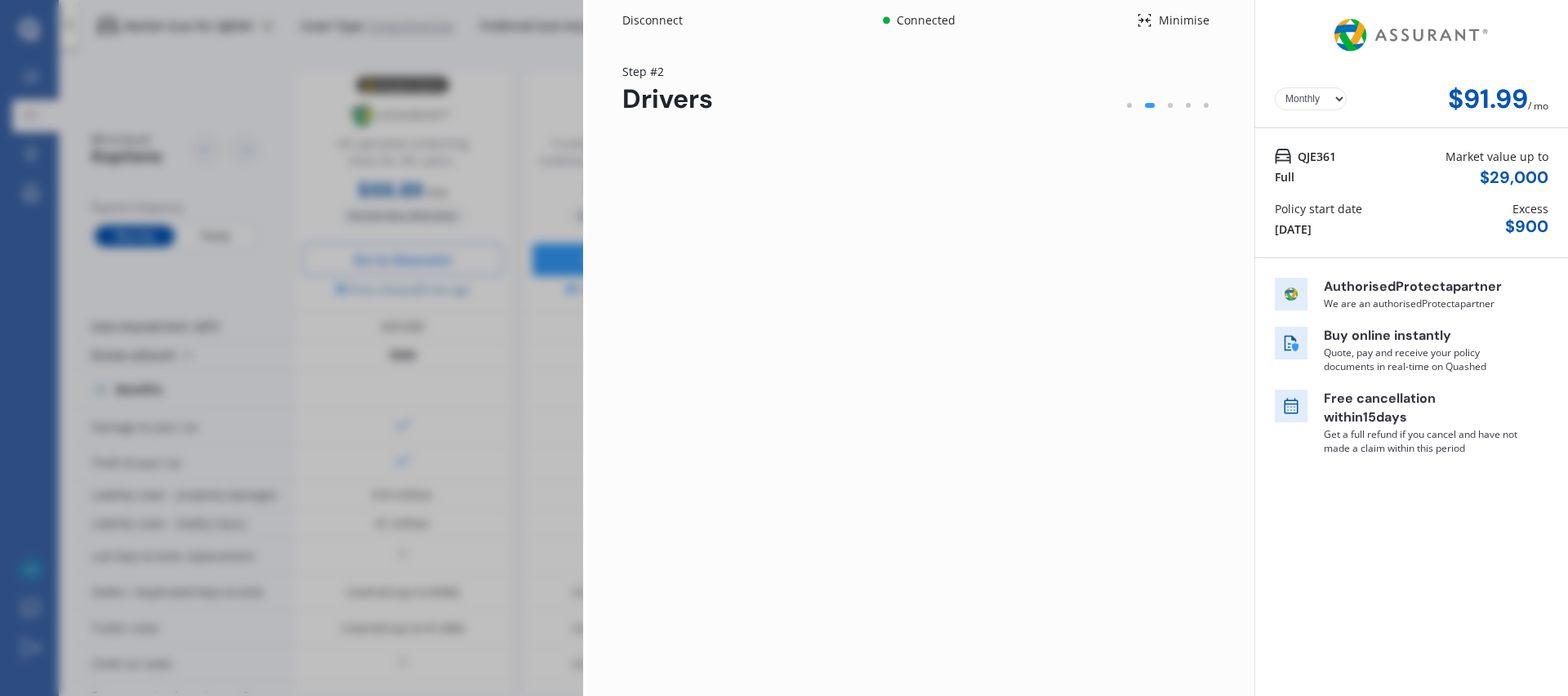
scroll to position [0, 0]
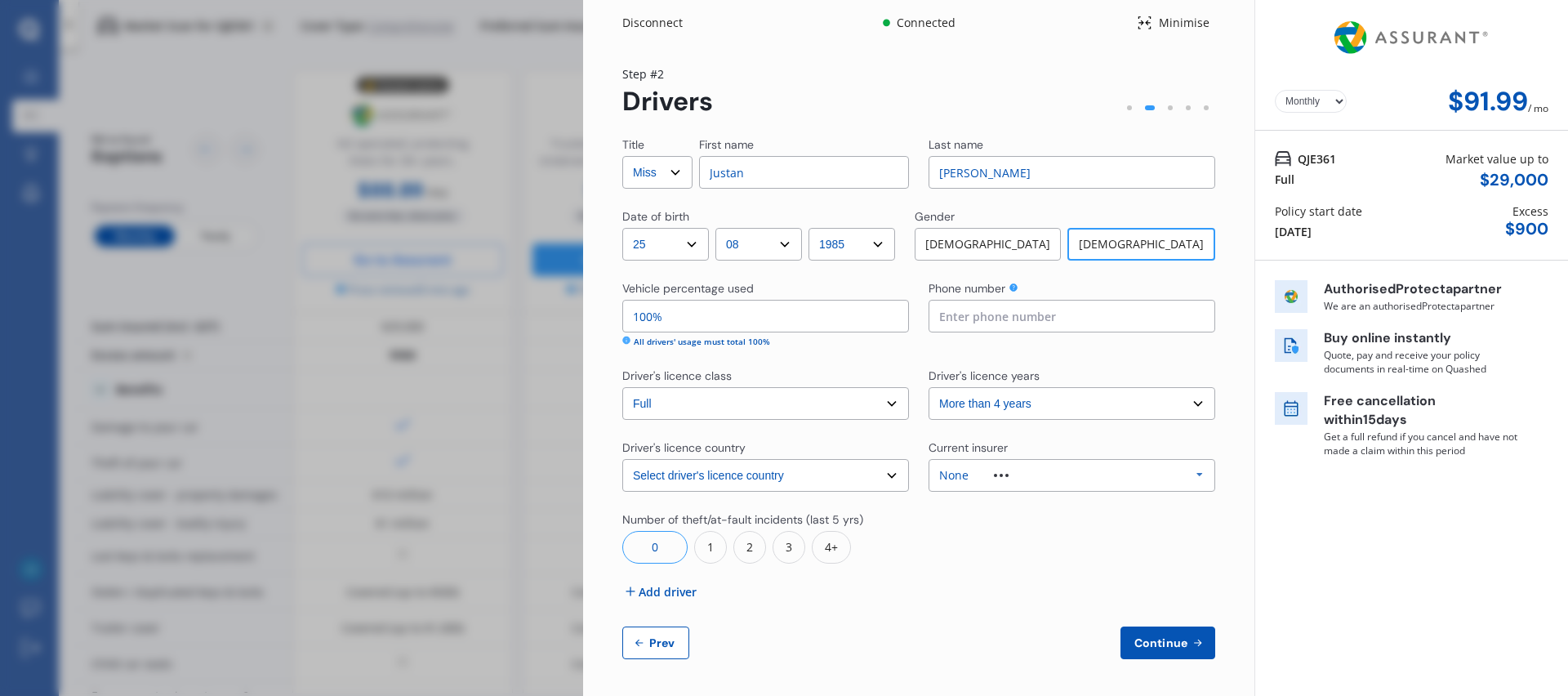
click at [671, 173] on select "Select Mr Mrs Miss Ms Dr" at bounding box center [657, 172] width 71 height 33
select select "Ms"
drag, startPoint x: 671, startPoint y: 173, endPoint x: 754, endPoint y: 164, distance: 83.5
click at [754, 164] on input "Justan" at bounding box center [804, 172] width 210 height 33
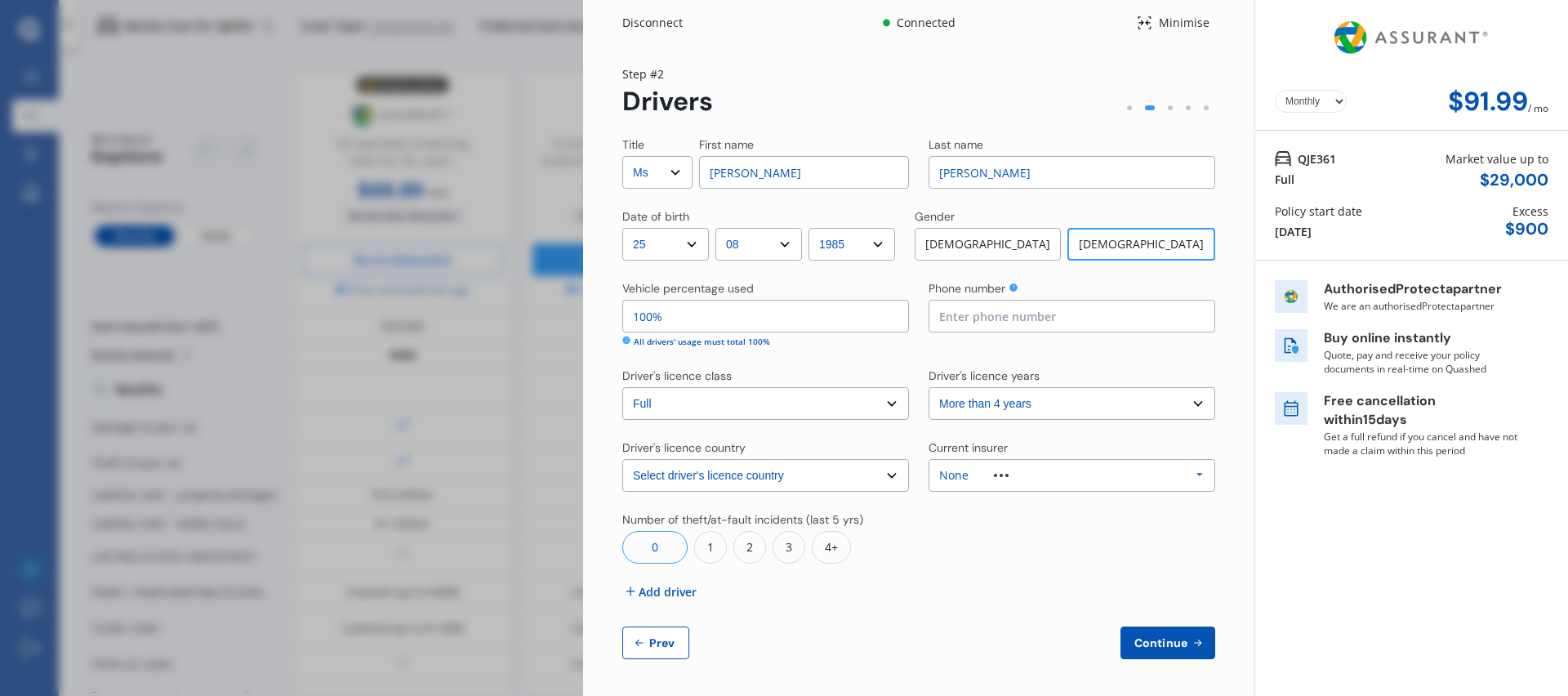
type input "Katie"
type input "de la Mare"
type input "80%"
type input "0272332111"
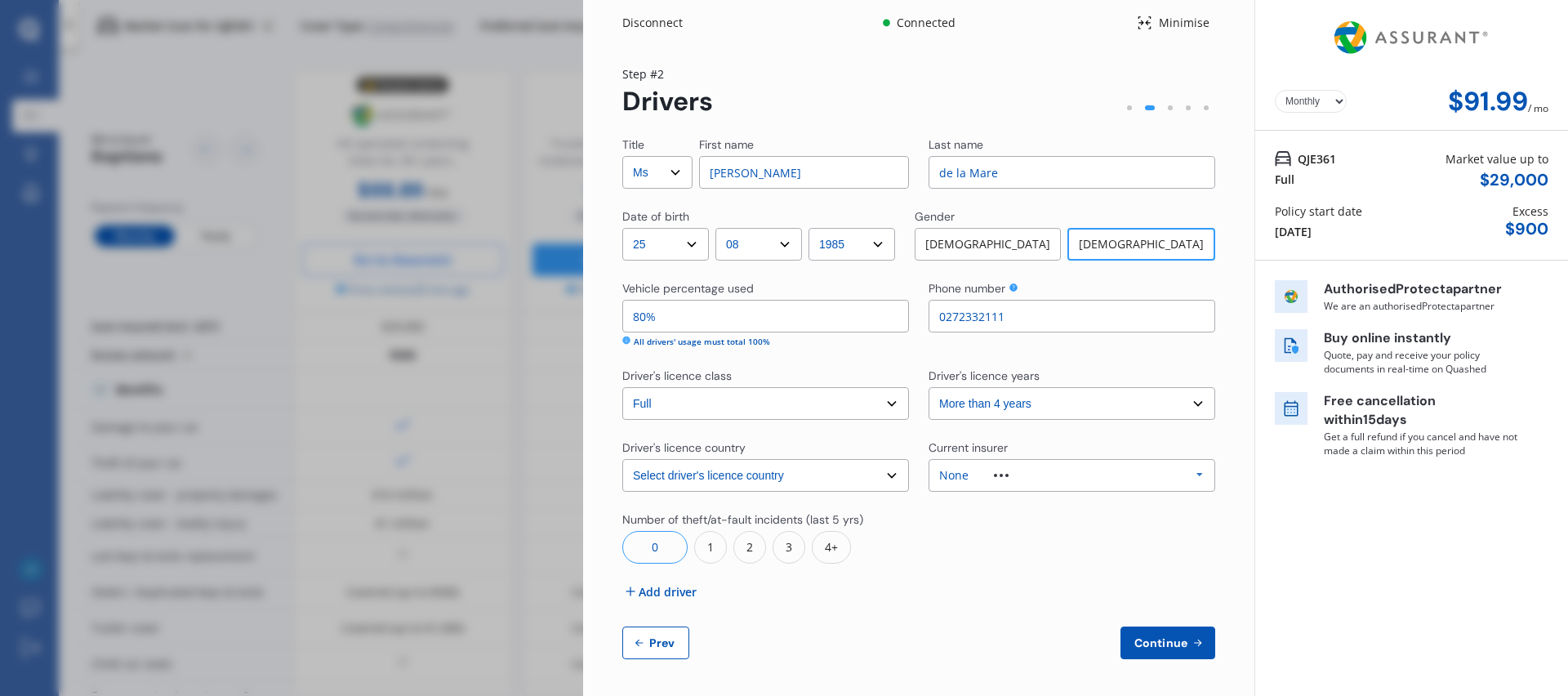
click at [916, 524] on div "Number of theft/at-fault incidents (last 5 yrs) 0 1 2 3 4+" at bounding box center [918, 537] width 593 height 52
click at [673, 592] on span "Add driver" at bounding box center [667, 590] width 58 height 17
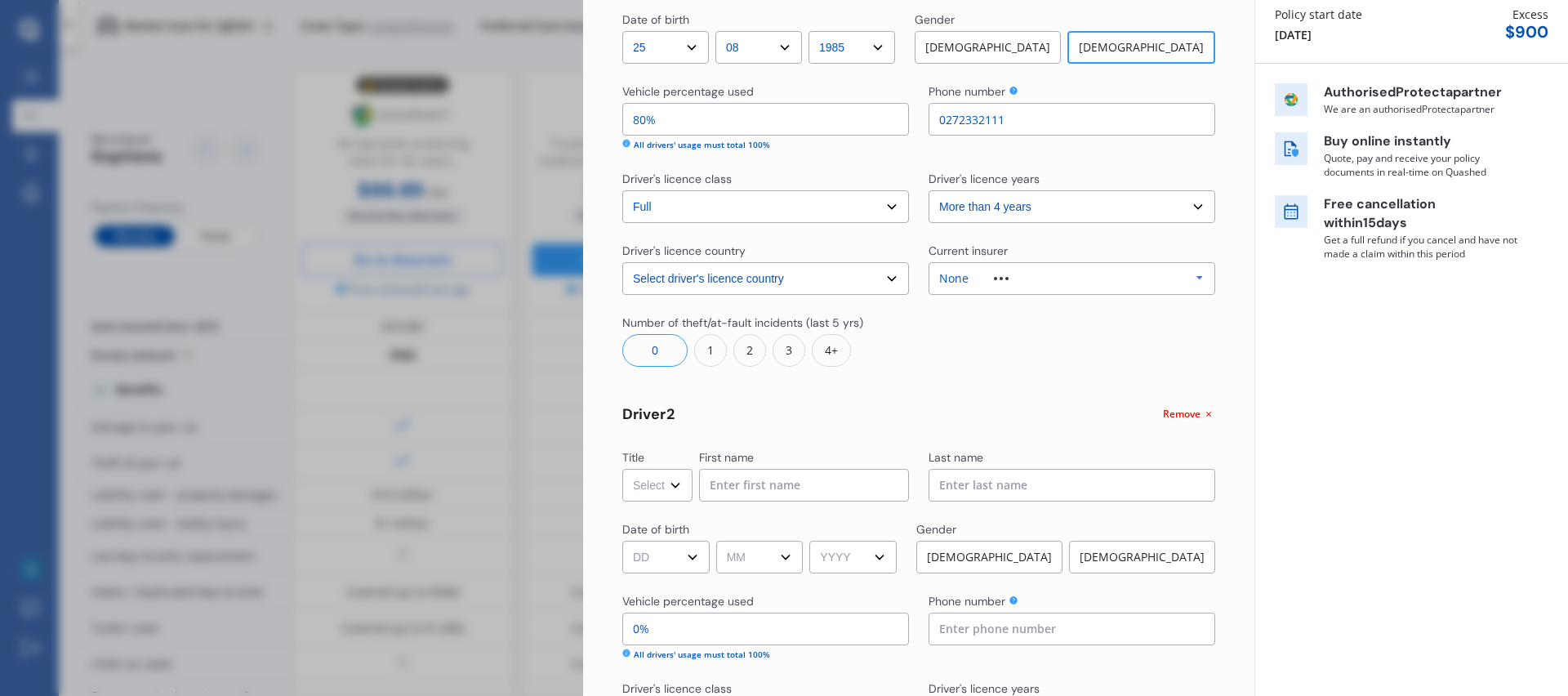
scroll to position [245, 0]
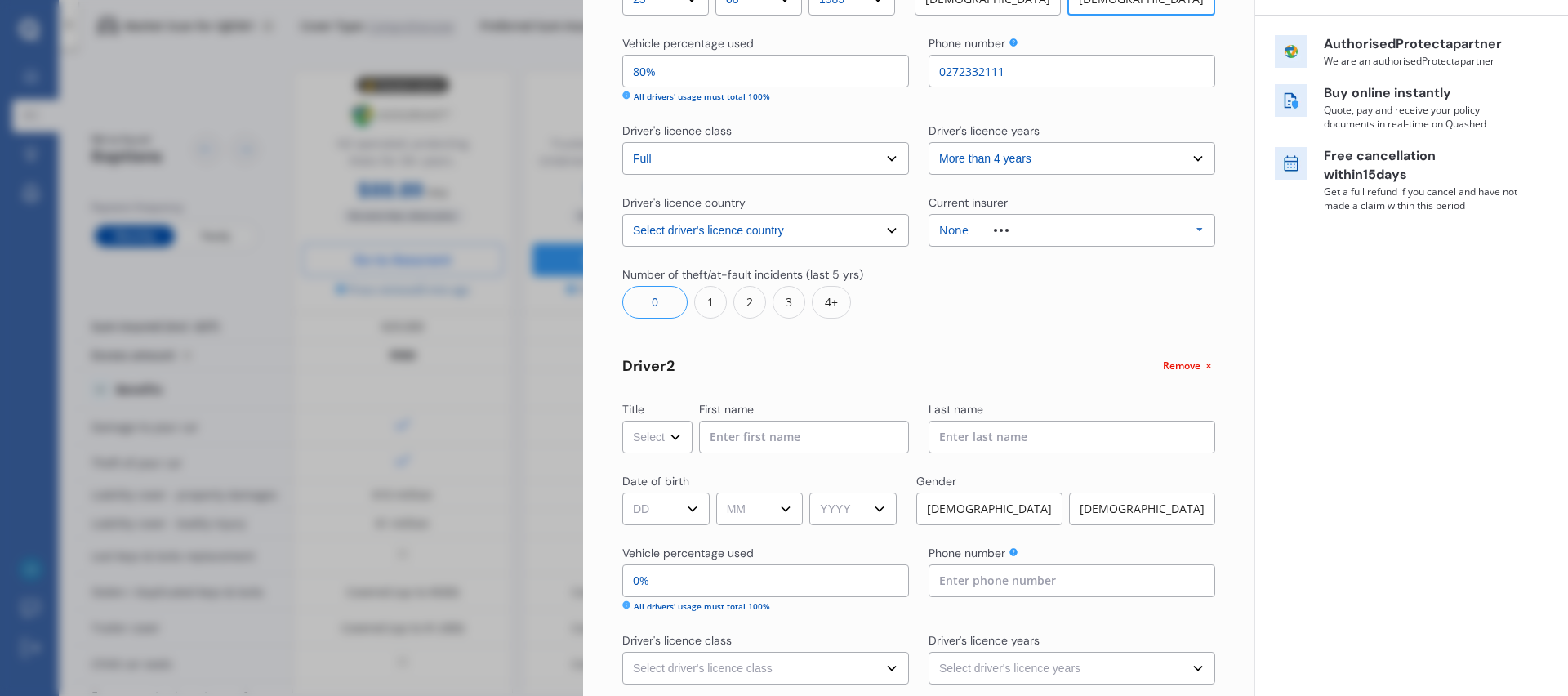
click at [657, 426] on select "Select Mr Mrs Miss Ms Dr" at bounding box center [657, 437] width 71 height 33
select select "Mr"
drag, startPoint x: 657, startPoint y: 426, endPoint x: 743, endPoint y: 441, distance: 87.3
click at [743, 441] on input at bounding box center [804, 437] width 210 height 33
type input "Justan"
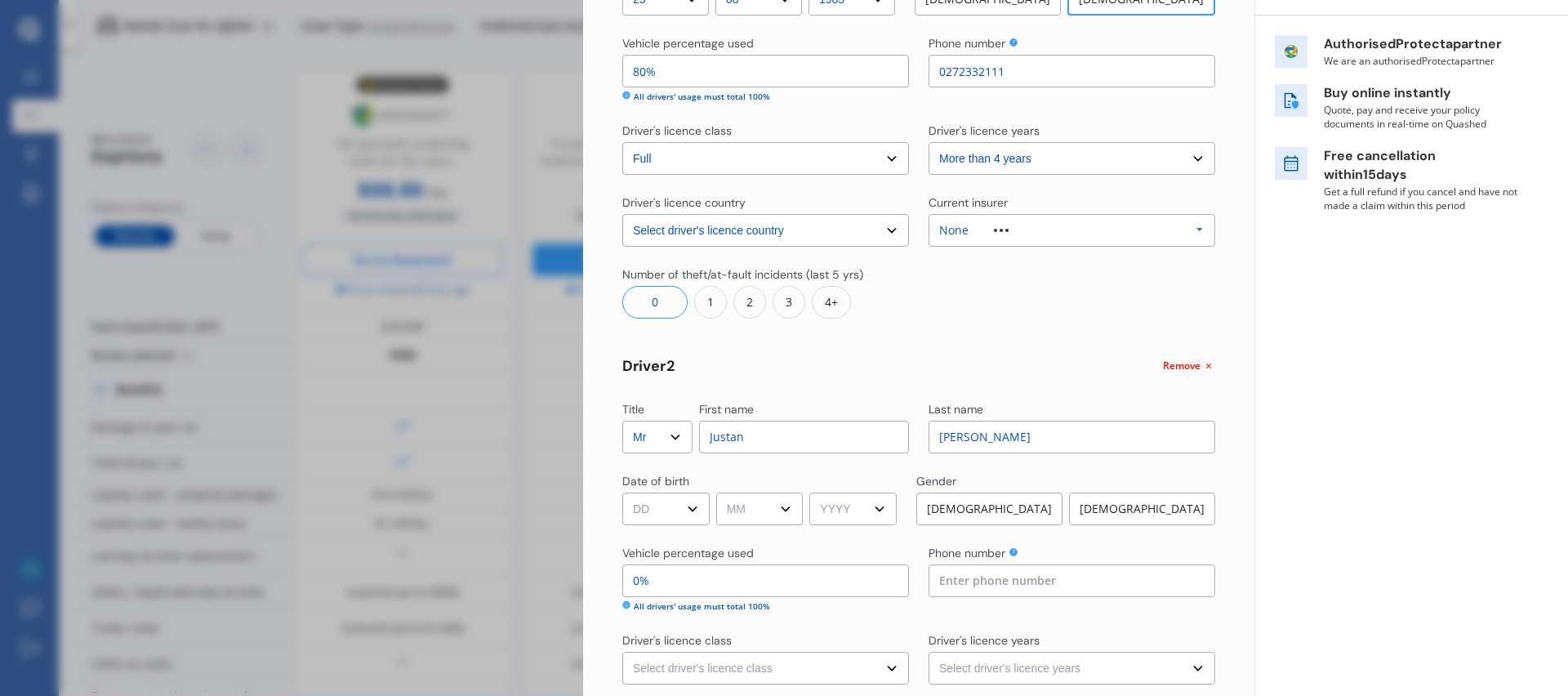
type input "Clark"
select select "29"
select select "04"
select select "1984"
click at [972, 504] on div "Male" at bounding box center [990, 509] width 146 height 33
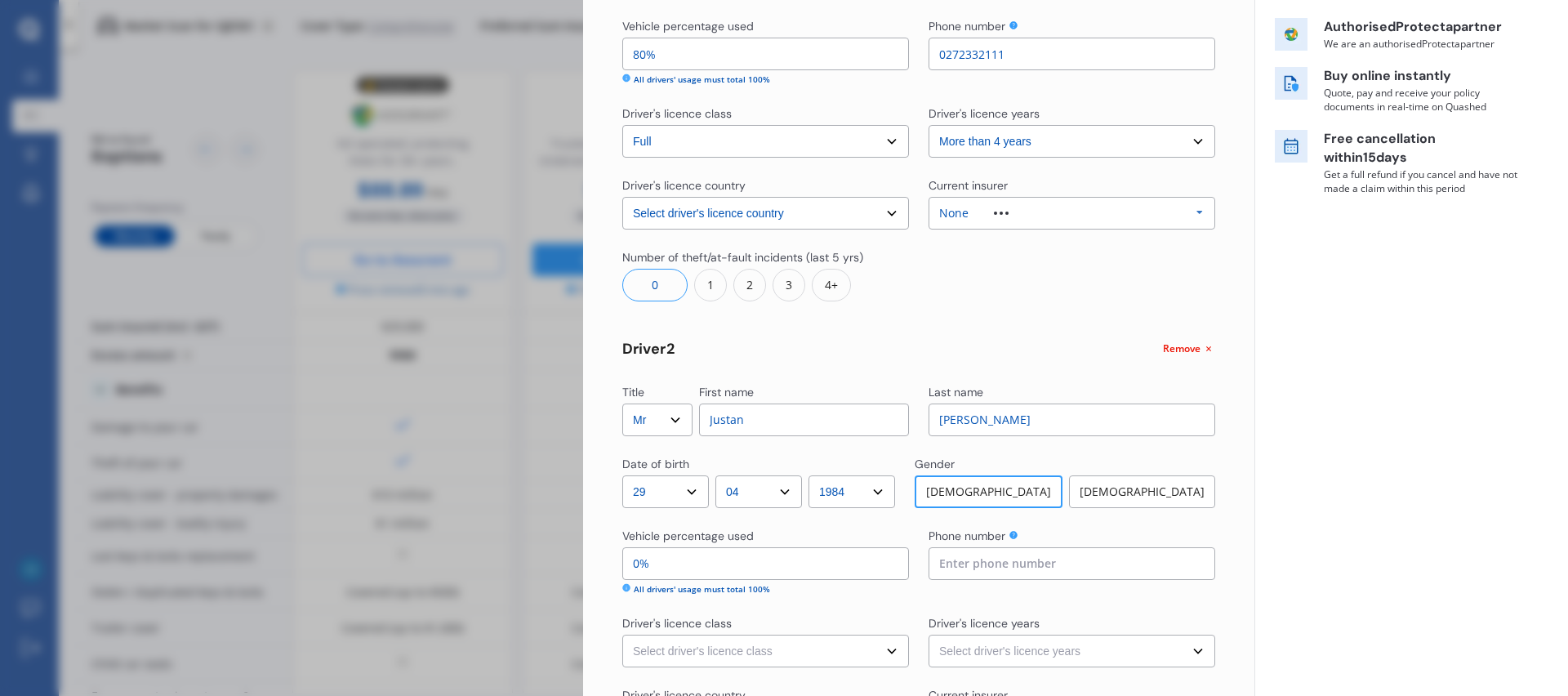
scroll to position [440, 0]
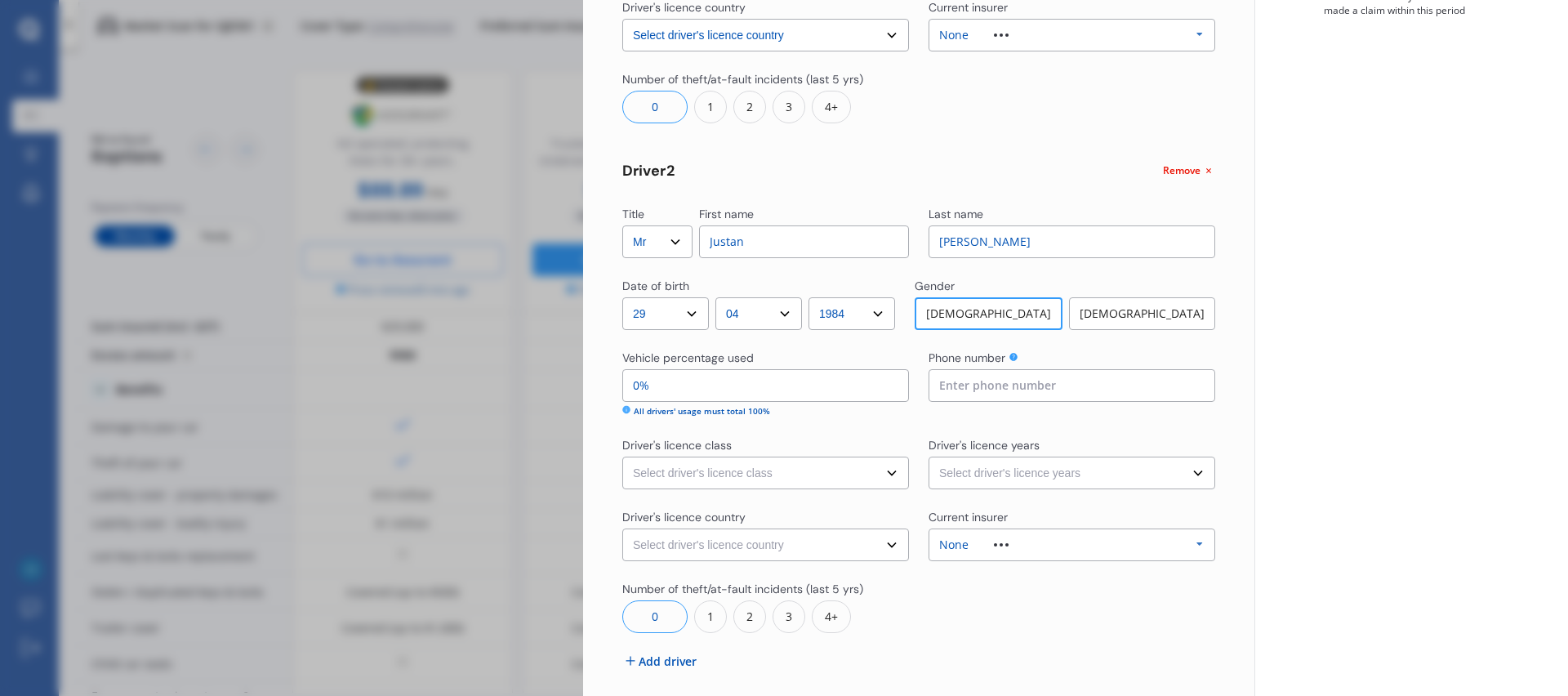
click at [779, 383] on input "0%" at bounding box center [765, 386] width 287 height 33
type input "0%"
type input "100%"
type input "0%"
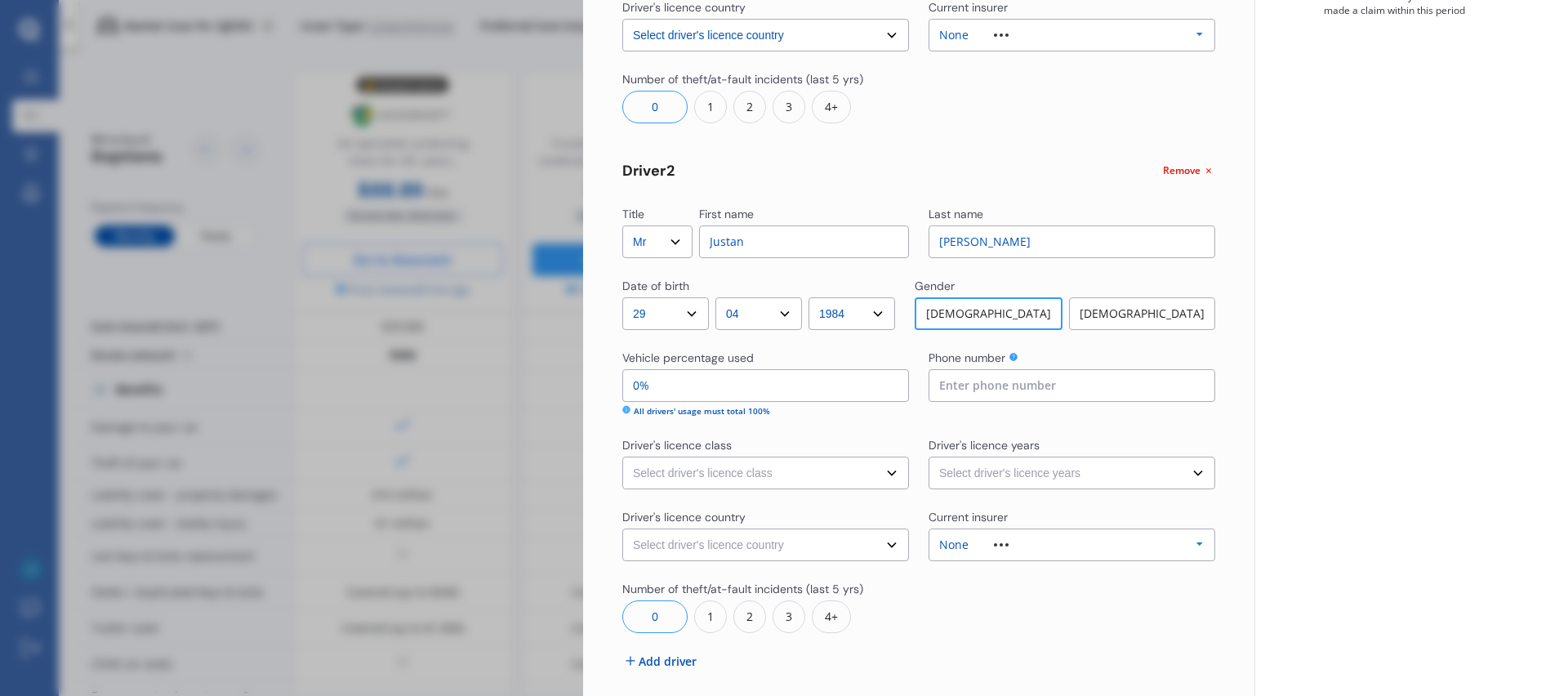
type input "80%"
type input "20%"
click at [960, 395] on input at bounding box center [1071, 386] width 287 height 33
type input "021548359"
click at [840, 483] on select "Select driver's licence class None Learner Restricted Full" at bounding box center [765, 473] width 287 height 33
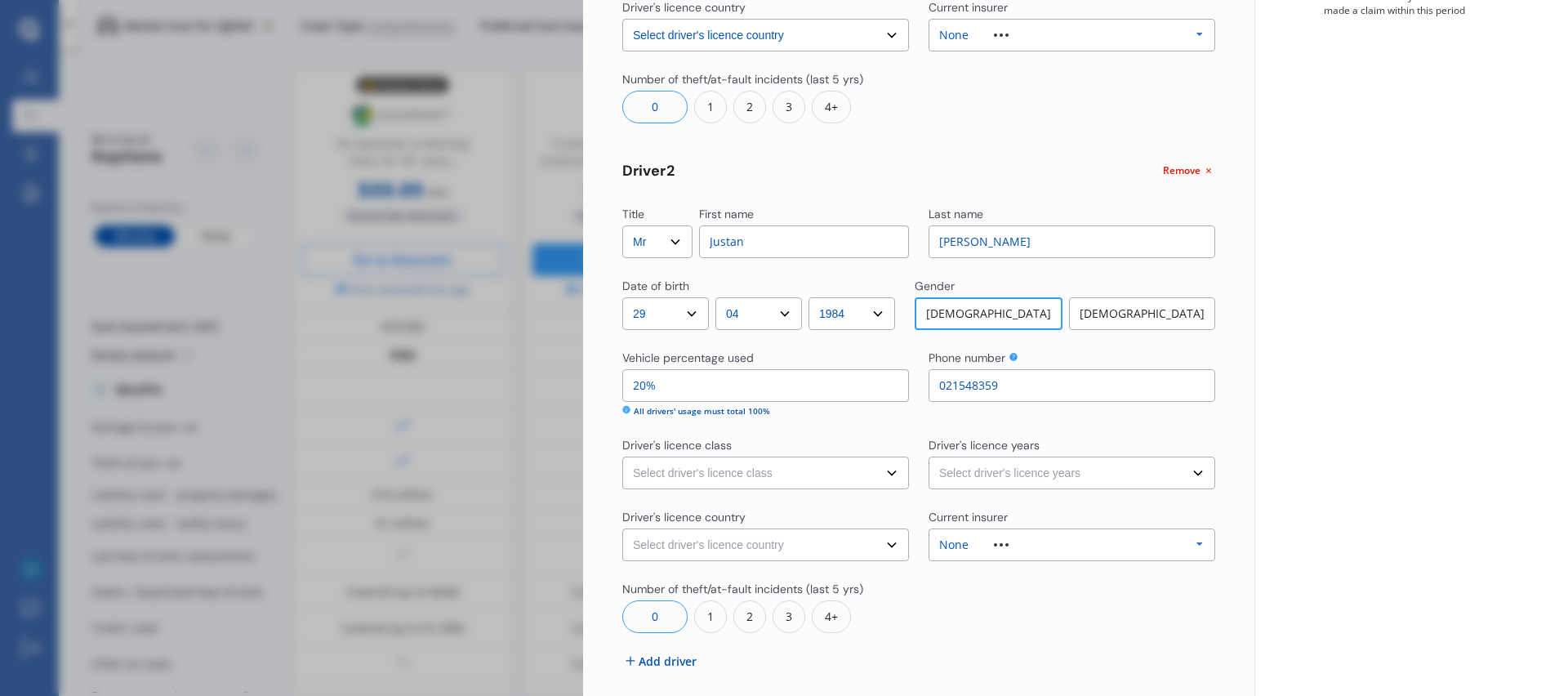
select select "full"
click at [955, 476] on select "Select driver's licence years Less than 1 year 1-2 years 2-4 years More than 4 …" at bounding box center [1071, 473] width 287 height 33
select select "more than 4 years"
click at [798, 544] on select "Select driver's licence country New Zealand Australia Canada Japan Singapore So…" at bounding box center [765, 545] width 287 height 33
select select "New Zealand"
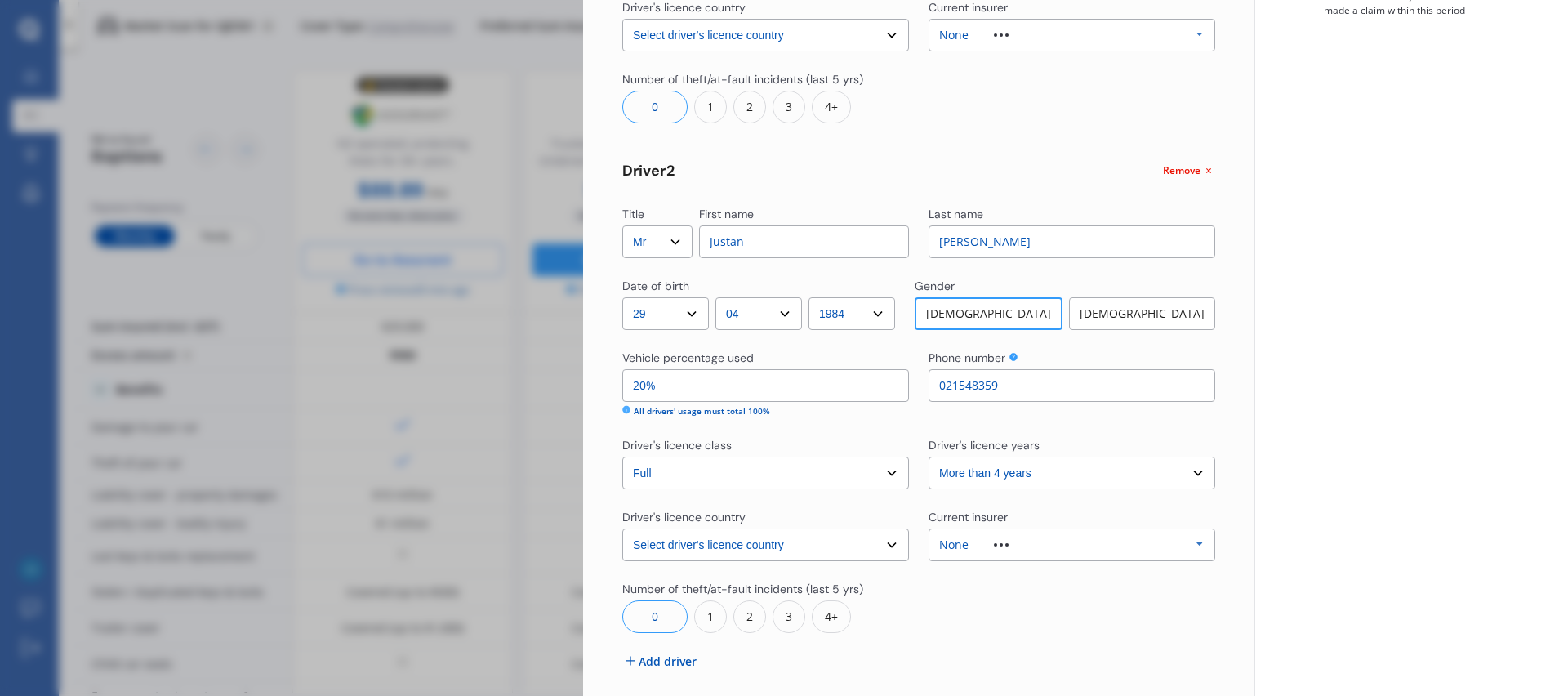
click at [946, 549] on div "None" at bounding box center [954, 544] width 30 height 11
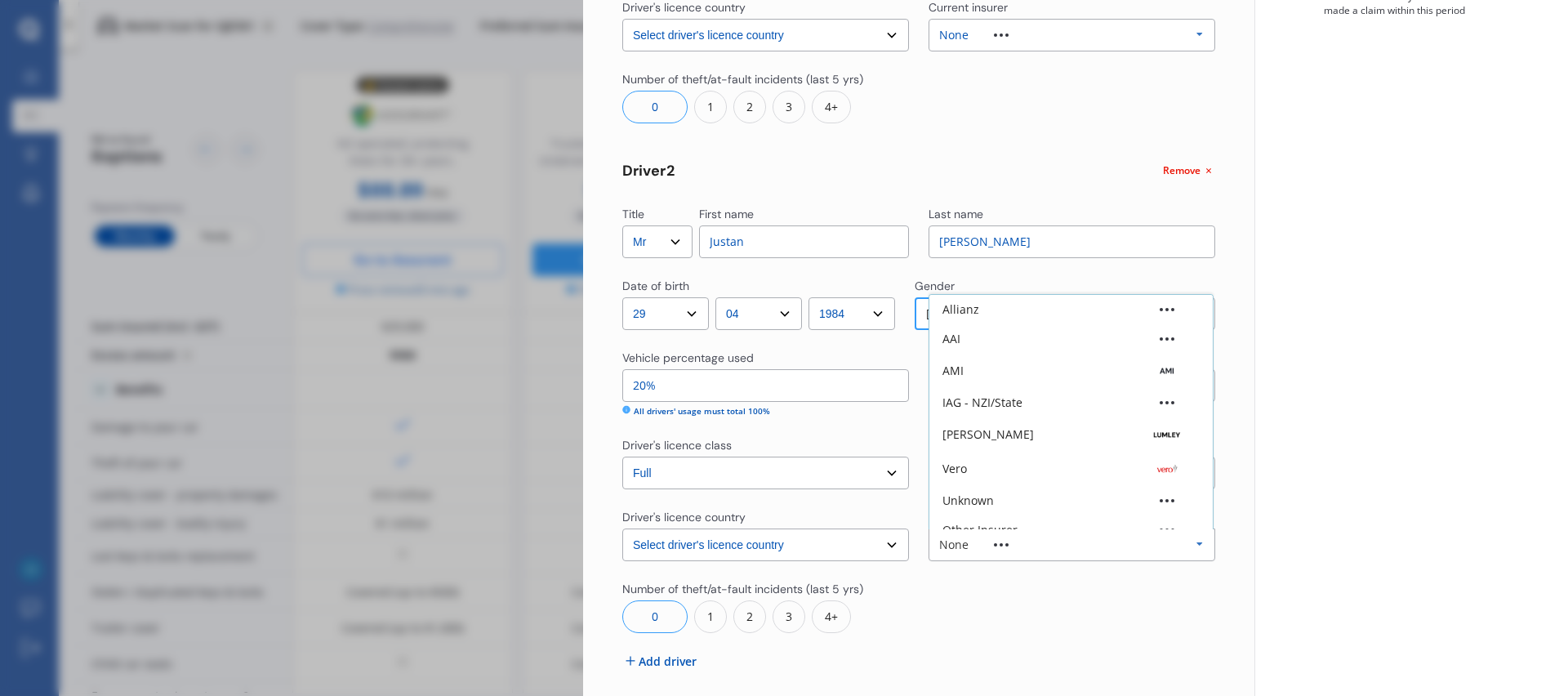
scroll to position [45, 0]
click at [946, 549] on div "None" at bounding box center [954, 544] width 30 height 11
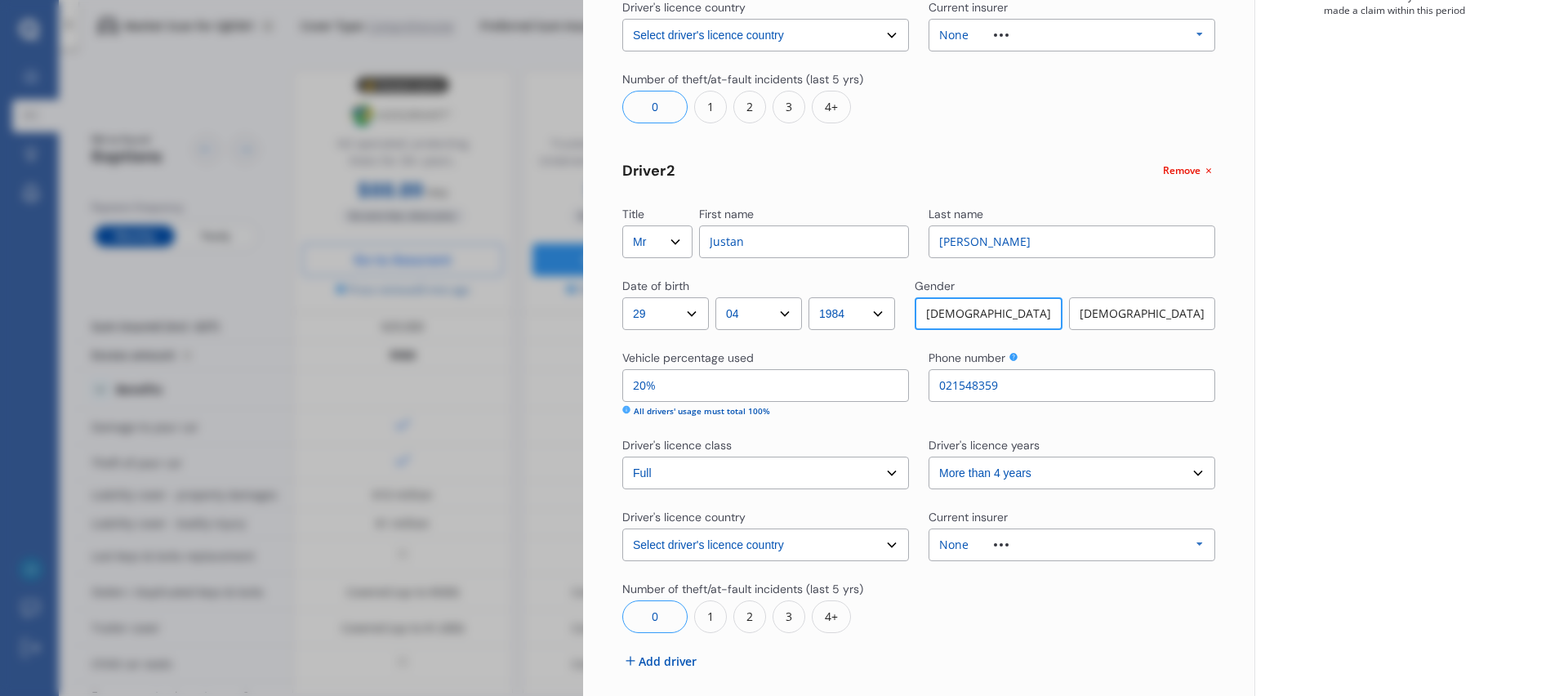
click at [938, 581] on div at bounding box center [1071, 607] width 287 height 52
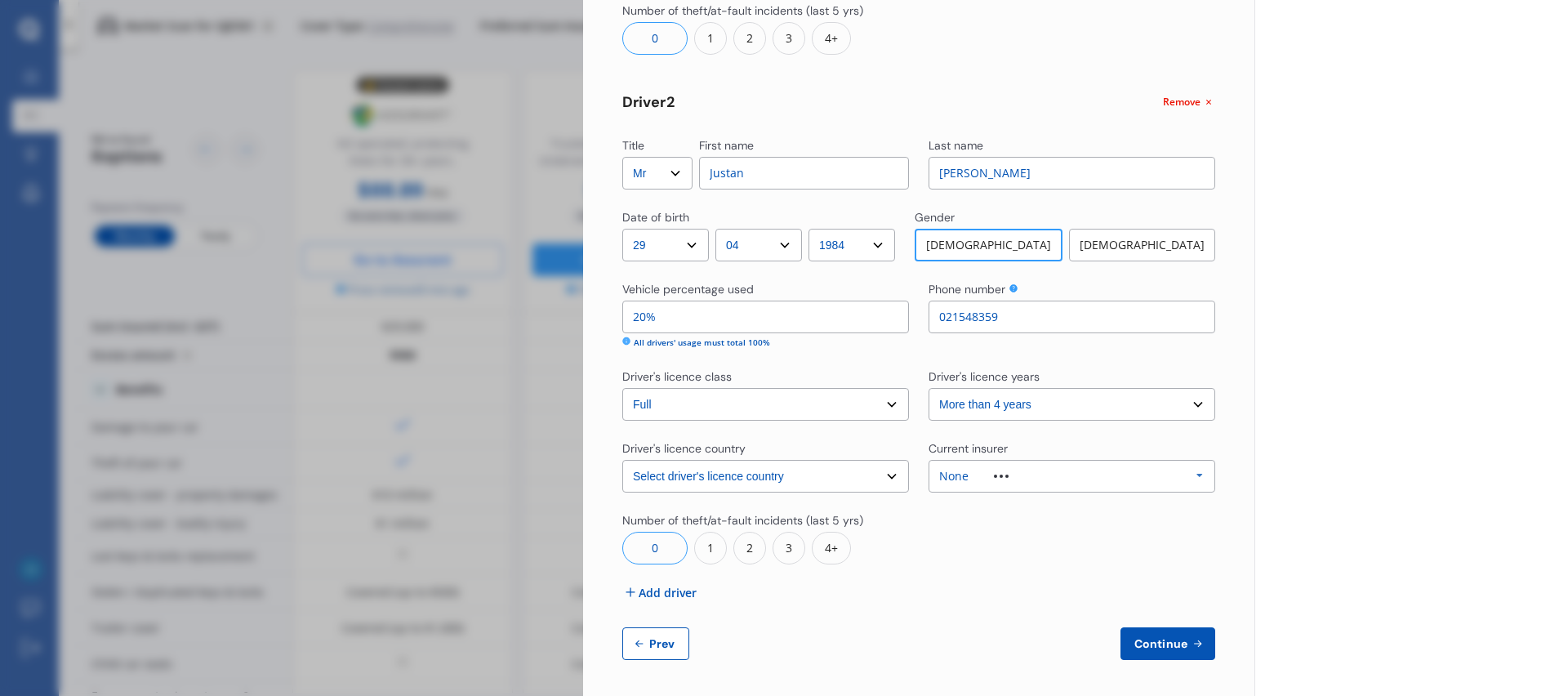
scroll to position [512, 0]
click at [714, 545] on div "1" at bounding box center [711, 545] width 33 height 33
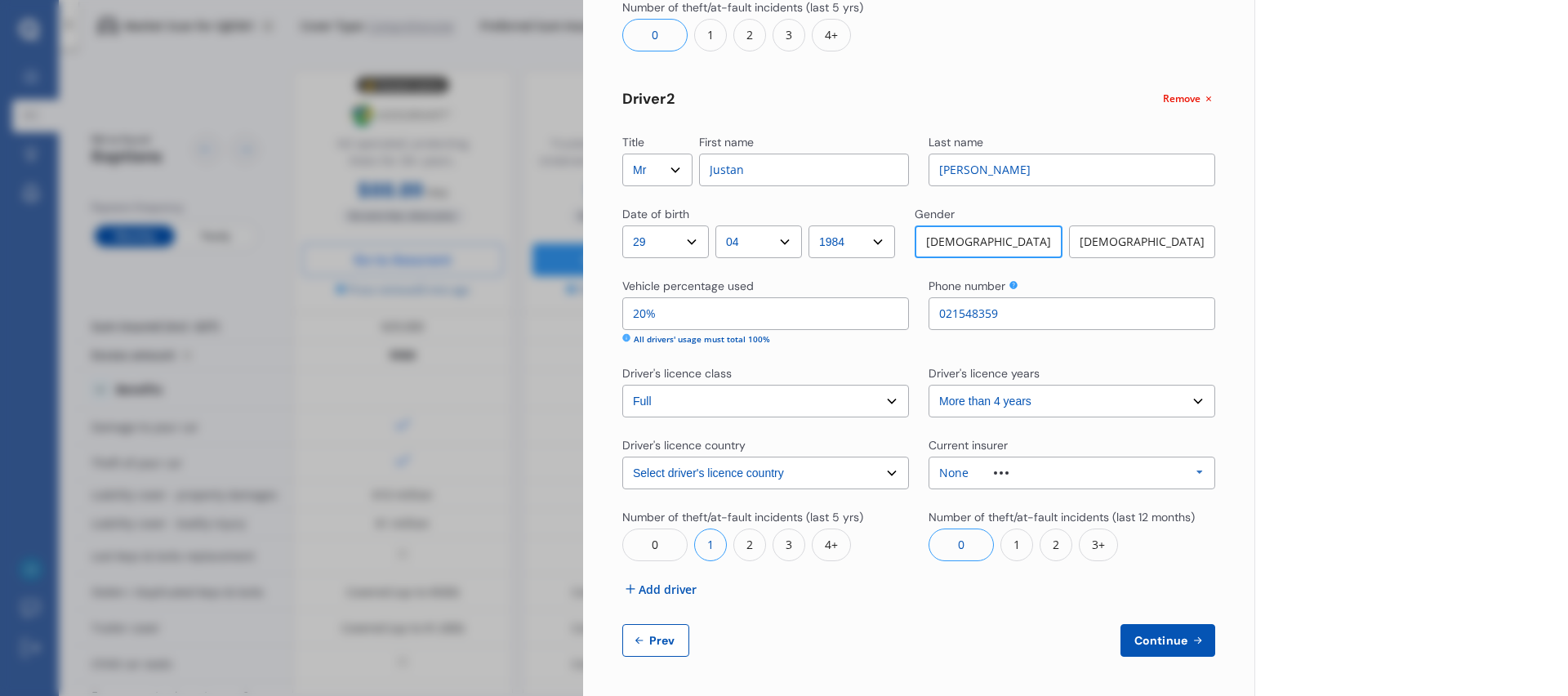
click at [1163, 634] on span "Continue" at bounding box center [1161, 640] width 59 height 13
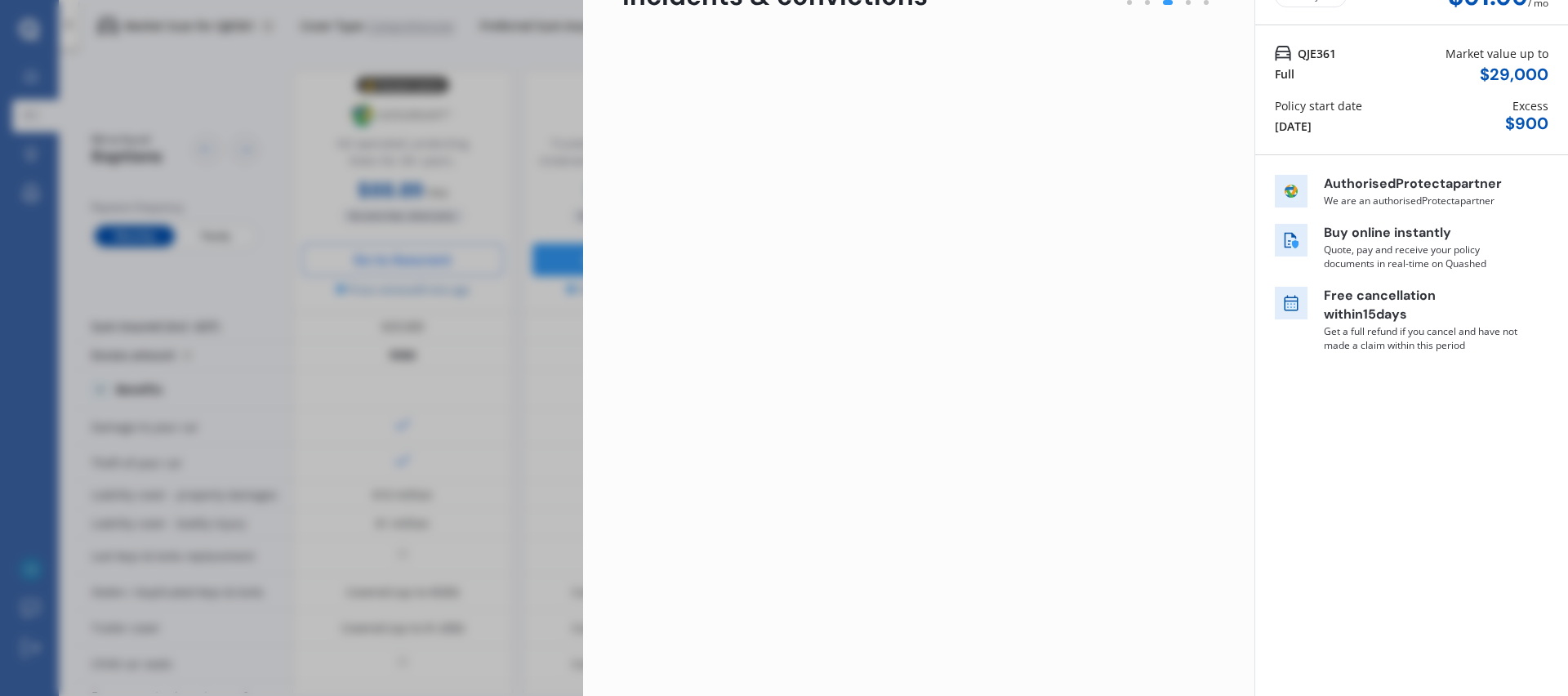
scroll to position [0, 0]
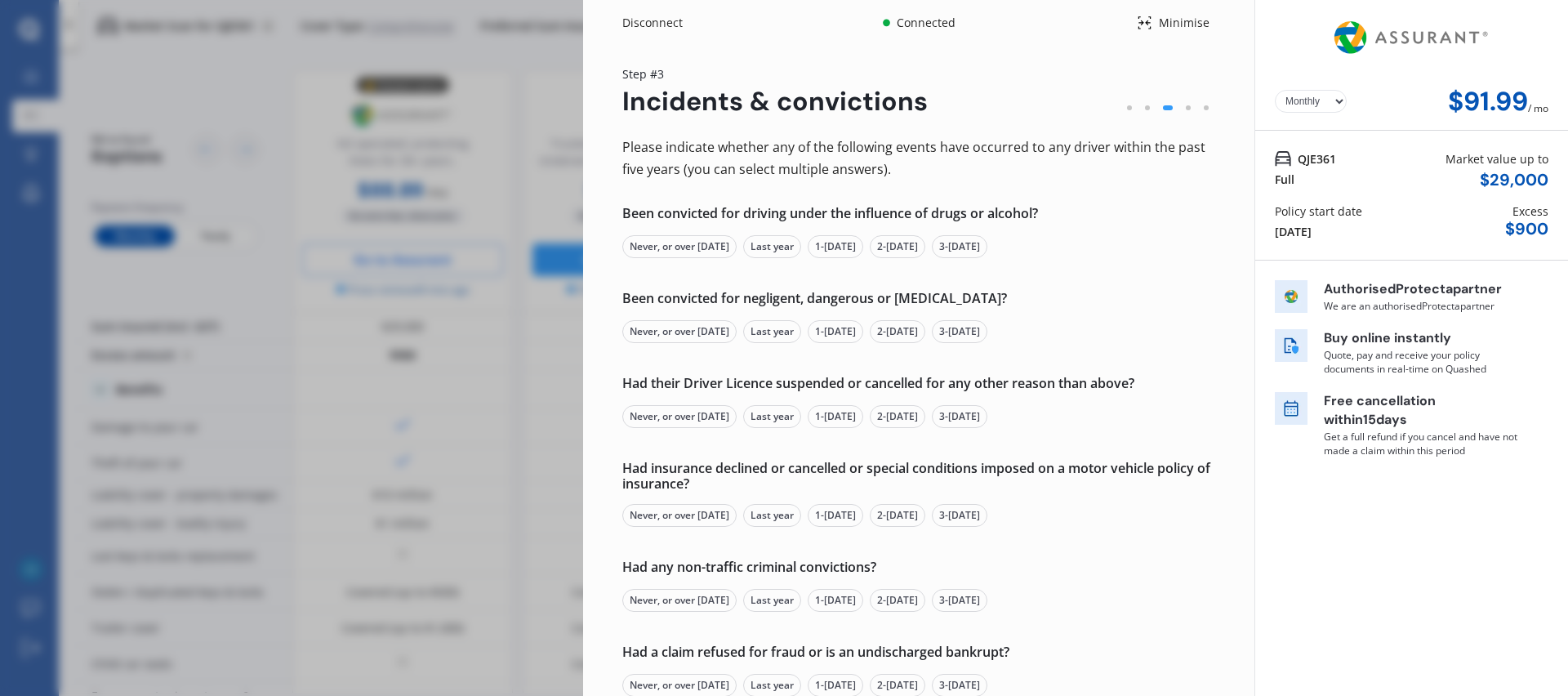
click at [702, 246] on div "Never, or over 5 yrs ago" at bounding box center [679, 247] width 114 height 23
click at [691, 323] on div "Never, or over 5 yrs ago" at bounding box center [679, 332] width 114 height 23
click at [677, 415] on div "Never, or over 5 yrs ago" at bounding box center [679, 416] width 114 height 23
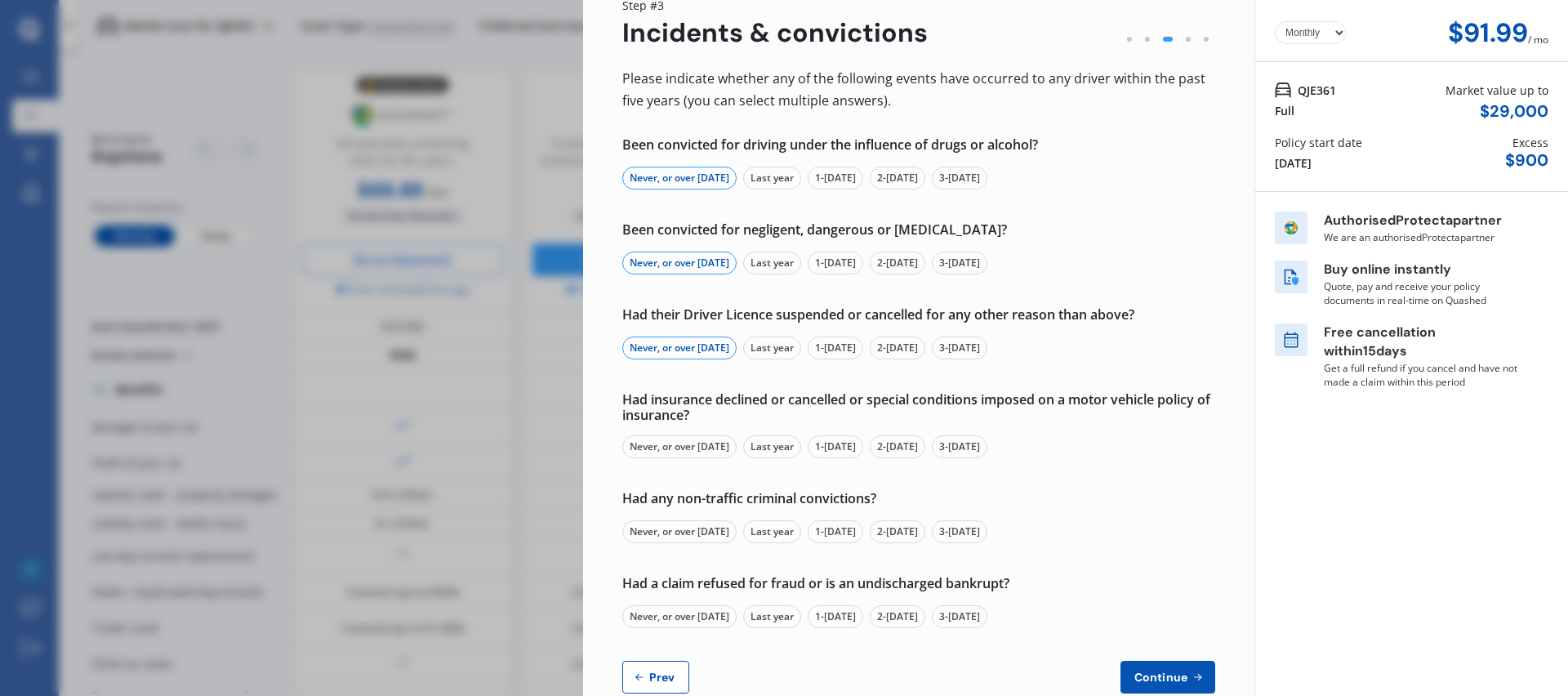
scroll to position [105, 0]
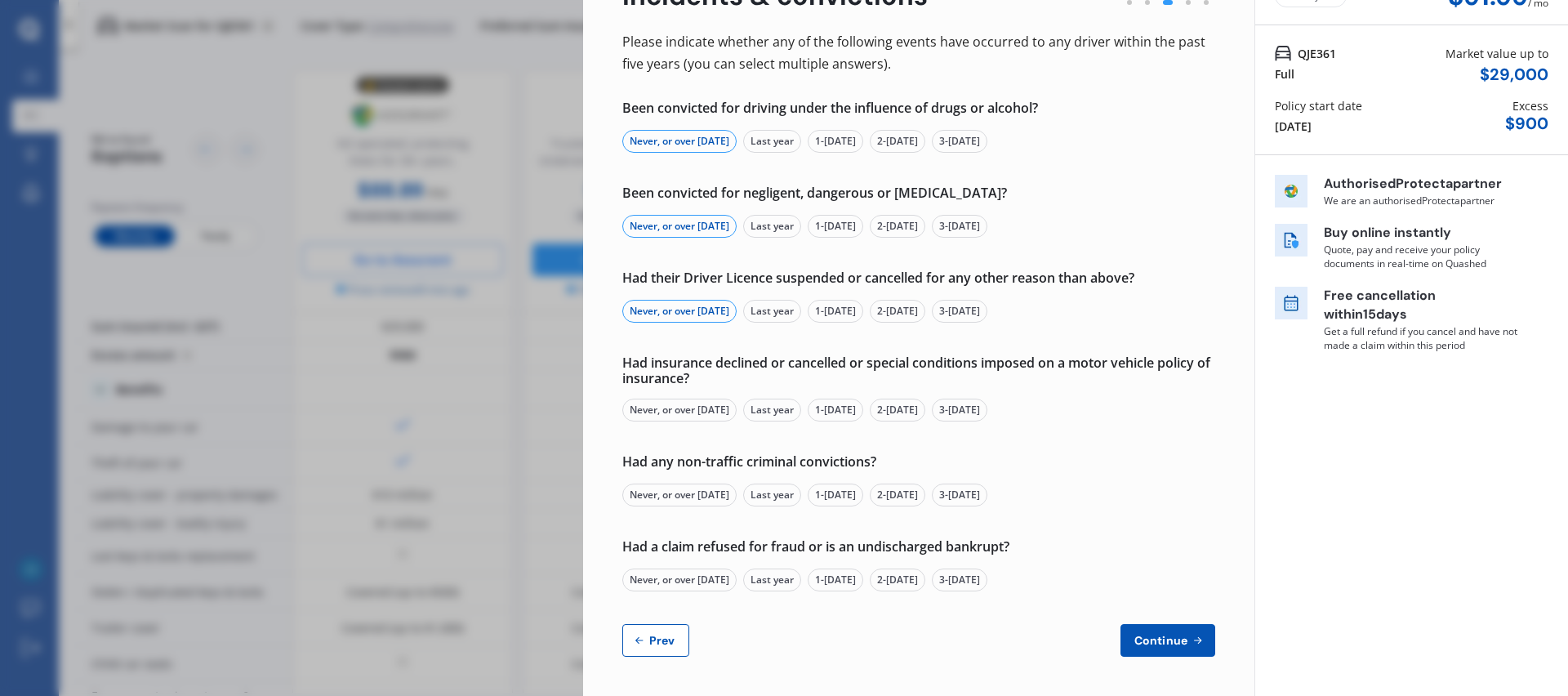
click at [672, 402] on div "Never, or over 5 yrs ago" at bounding box center [679, 410] width 114 height 23
click at [683, 493] on div "Never, or over 5 yrs ago" at bounding box center [679, 495] width 114 height 23
click at [677, 577] on div "Never, or over 5 yrs ago" at bounding box center [679, 580] width 114 height 23
click at [1145, 649] on button "Continue" at bounding box center [1167, 640] width 95 height 33
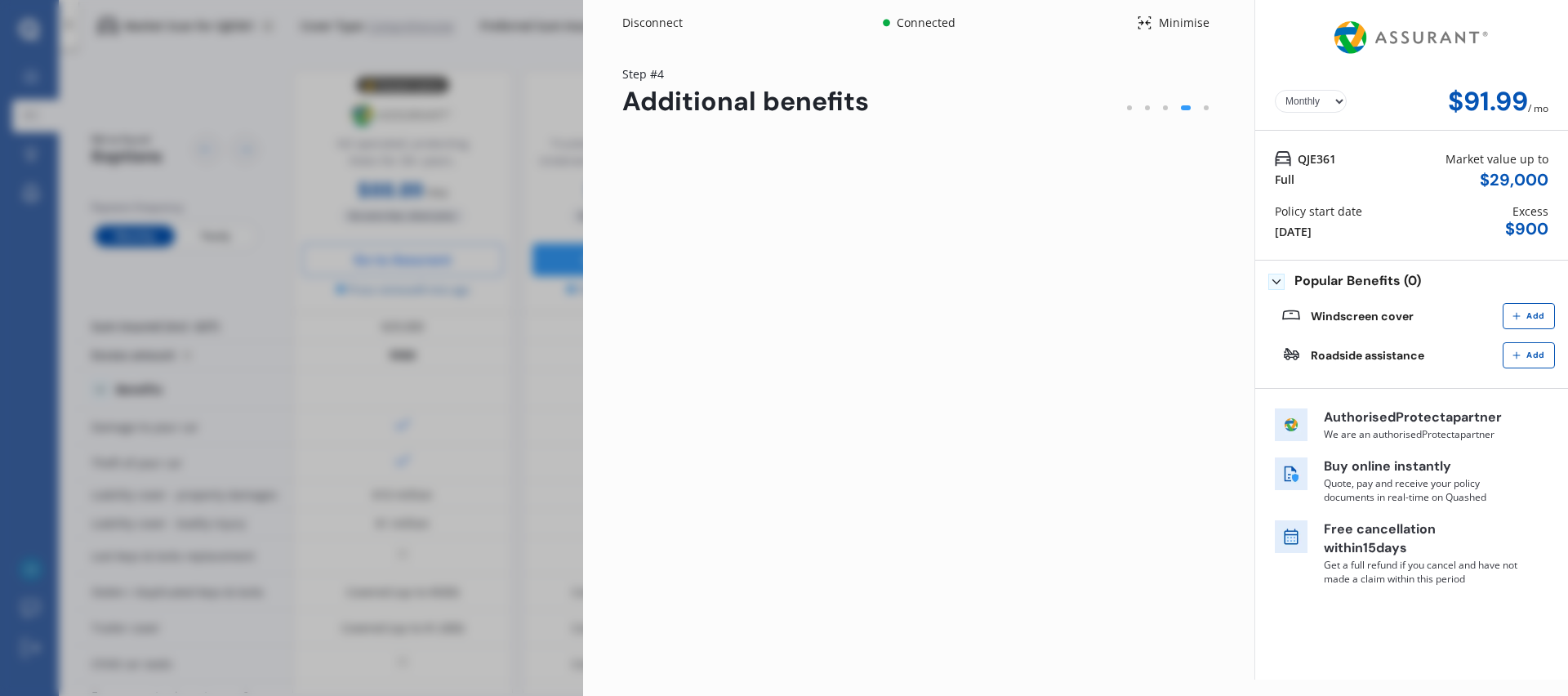
scroll to position [0, 0]
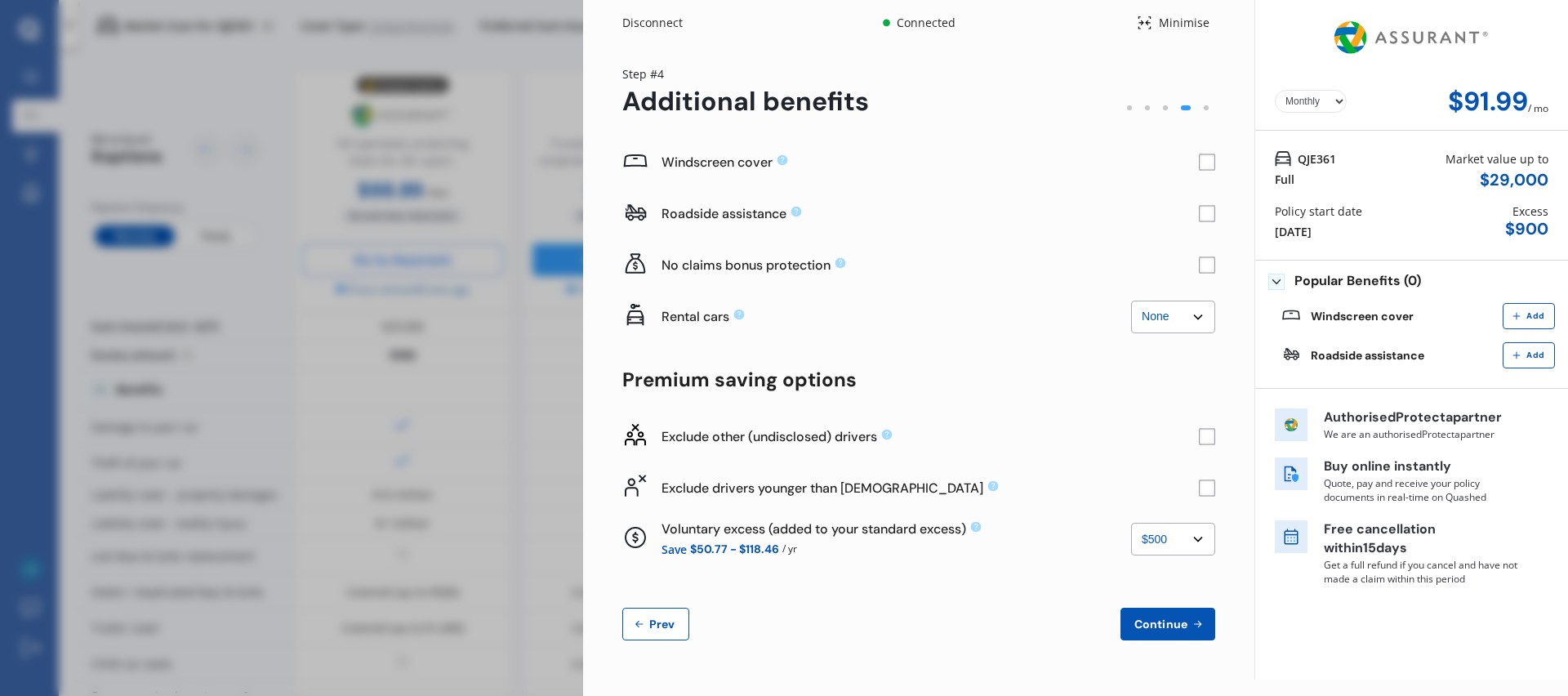
click at [1200, 162] on rect at bounding box center [1206, 162] width 17 height 17
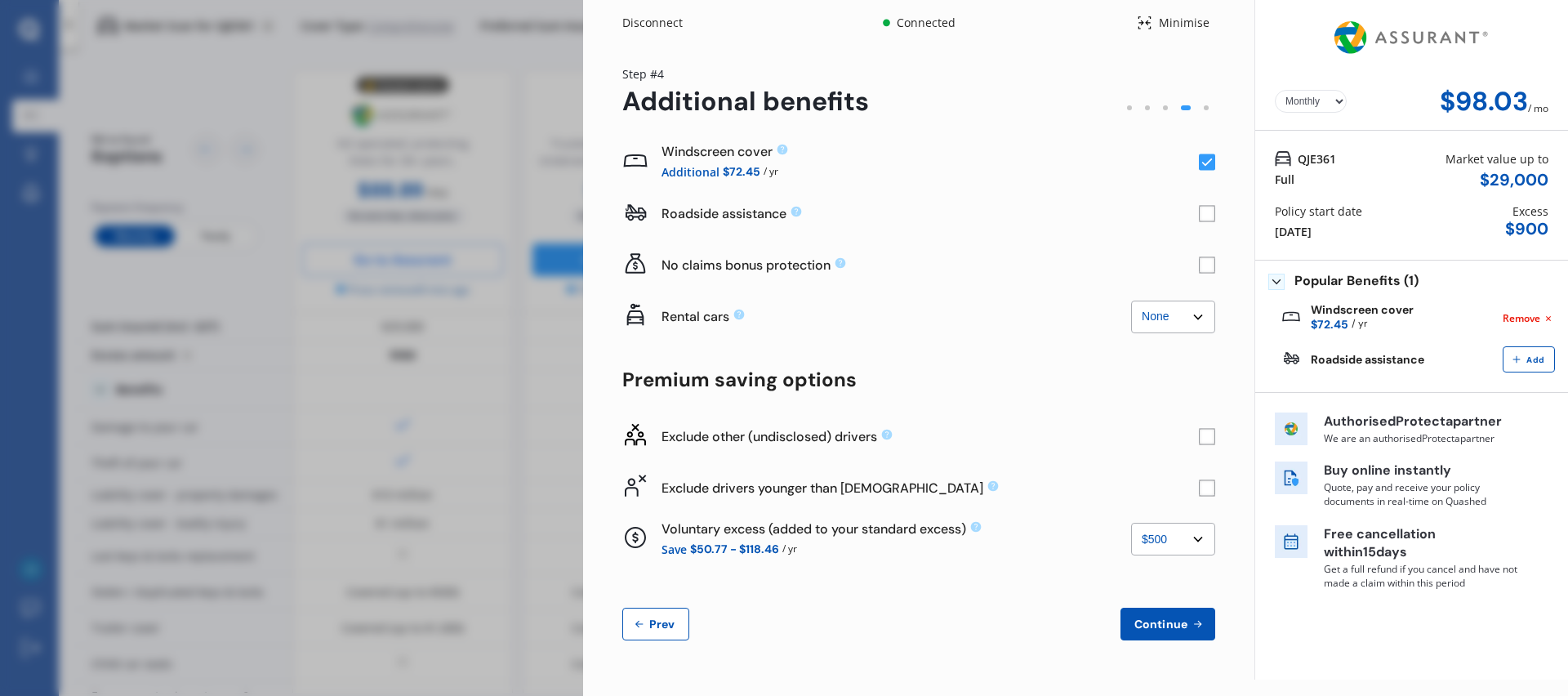
click at [1207, 260] on rect at bounding box center [1206, 265] width 17 height 17
click at [1204, 489] on rect at bounding box center [1206, 487] width 17 height 17
click at [1193, 536] on select "None $500 $1,000" at bounding box center [1173, 539] width 84 height 33
click at [1185, 547] on select "None $500 $1,000" at bounding box center [1173, 539] width 84 height 33
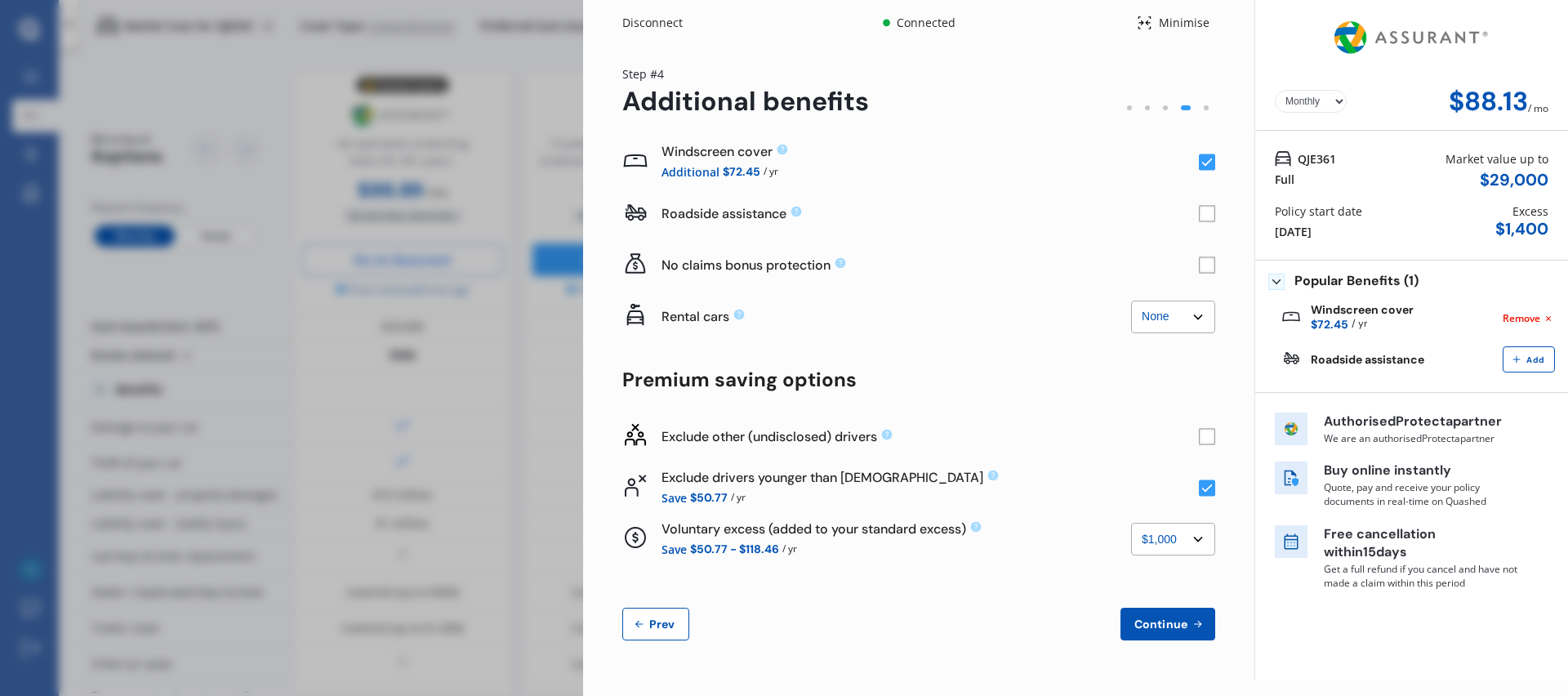
select select "500.00"
click at [1123, 524] on div "Voluntary excess (added to your standard excess)" at bounding box center [896, 529] width 470 height 17
click at [983, 555] on div "Save $50.77 - $118.46 / yr" at bounding box center [896, 550] width 470 height 19
click at [1148, 621] on span "Continue" at bounding box center [1161, 624] width 59 height 13
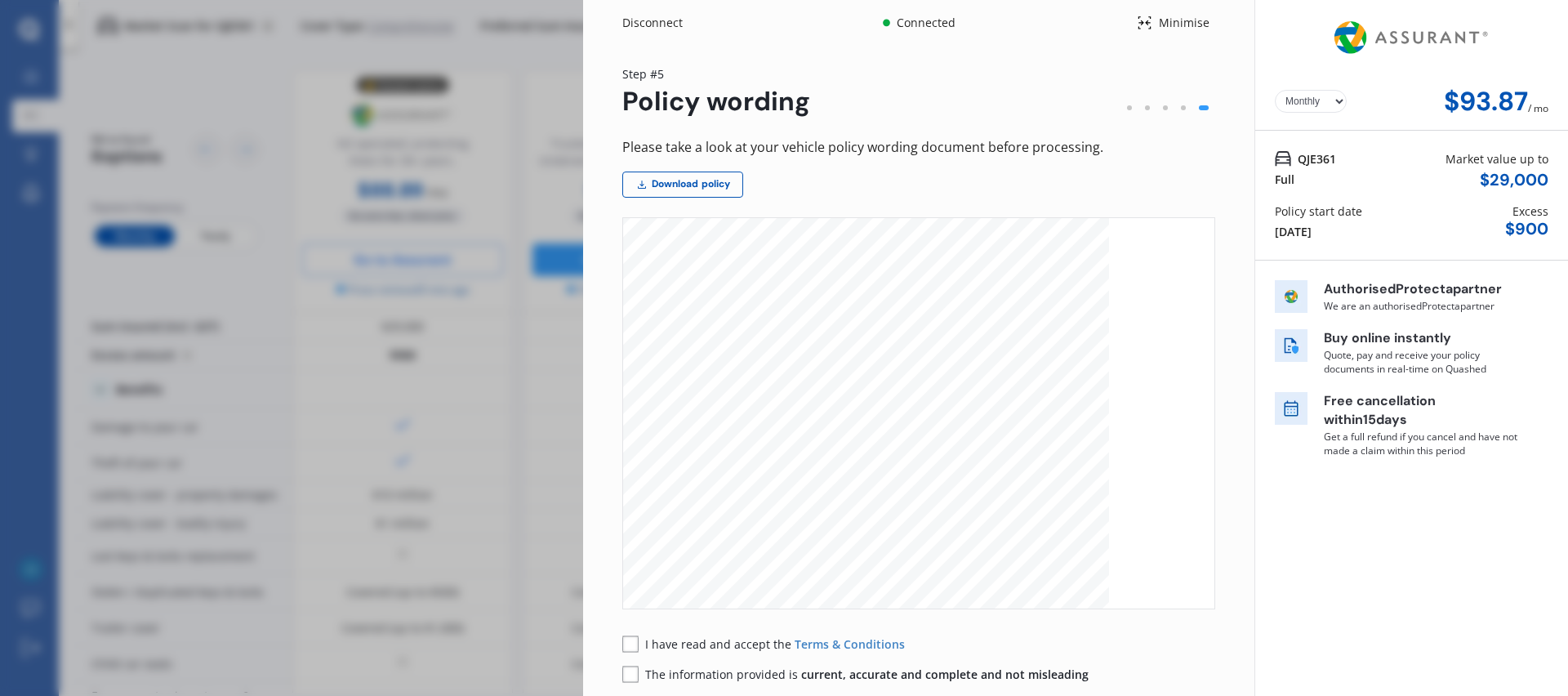
scroll to position [288, 0]
click at [730, 641] on span "I have read and accept the" at bounding box center [720, 644] width 150 height 16
click at [711, 674] on span "The information provided is current, accurate and complete and not misleading" at bounding box center [867, 674] width 443 height 16
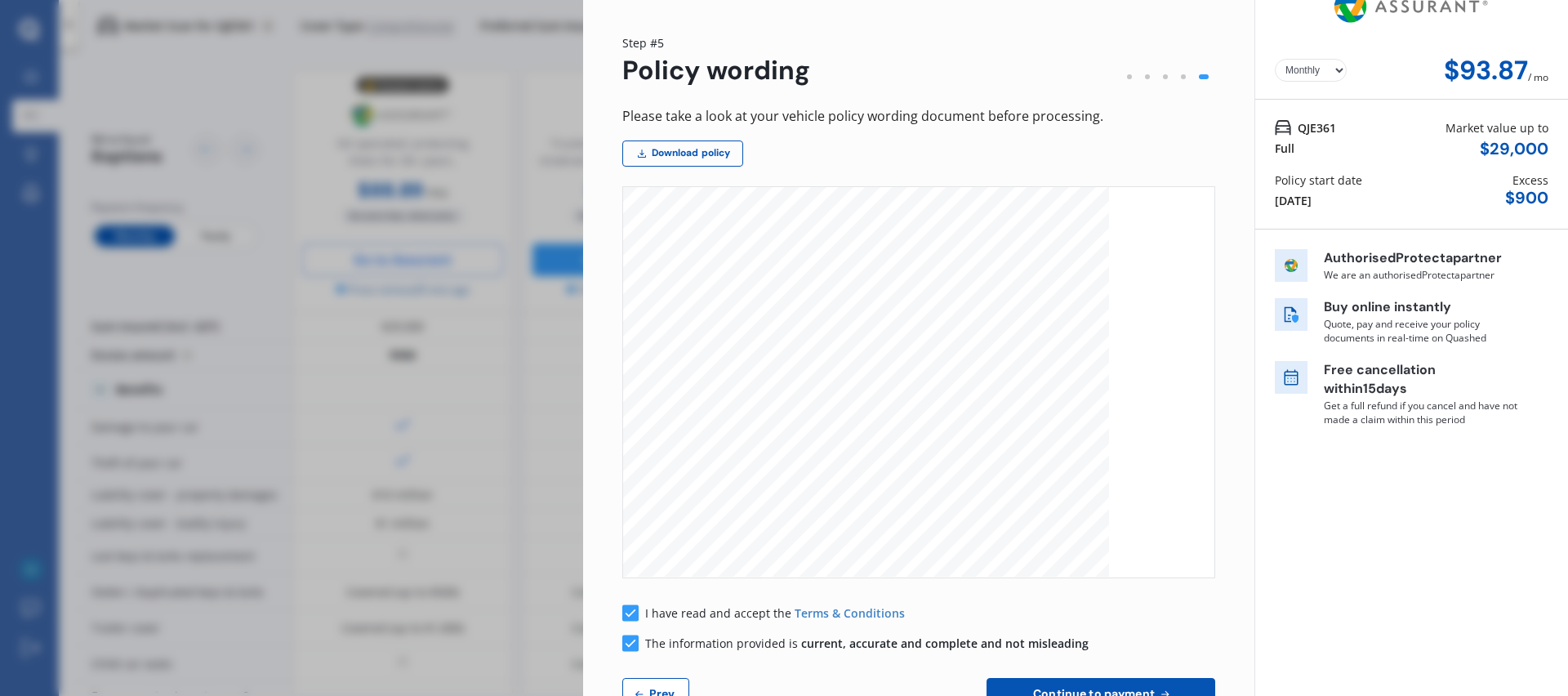
scroll to position [85, 0]
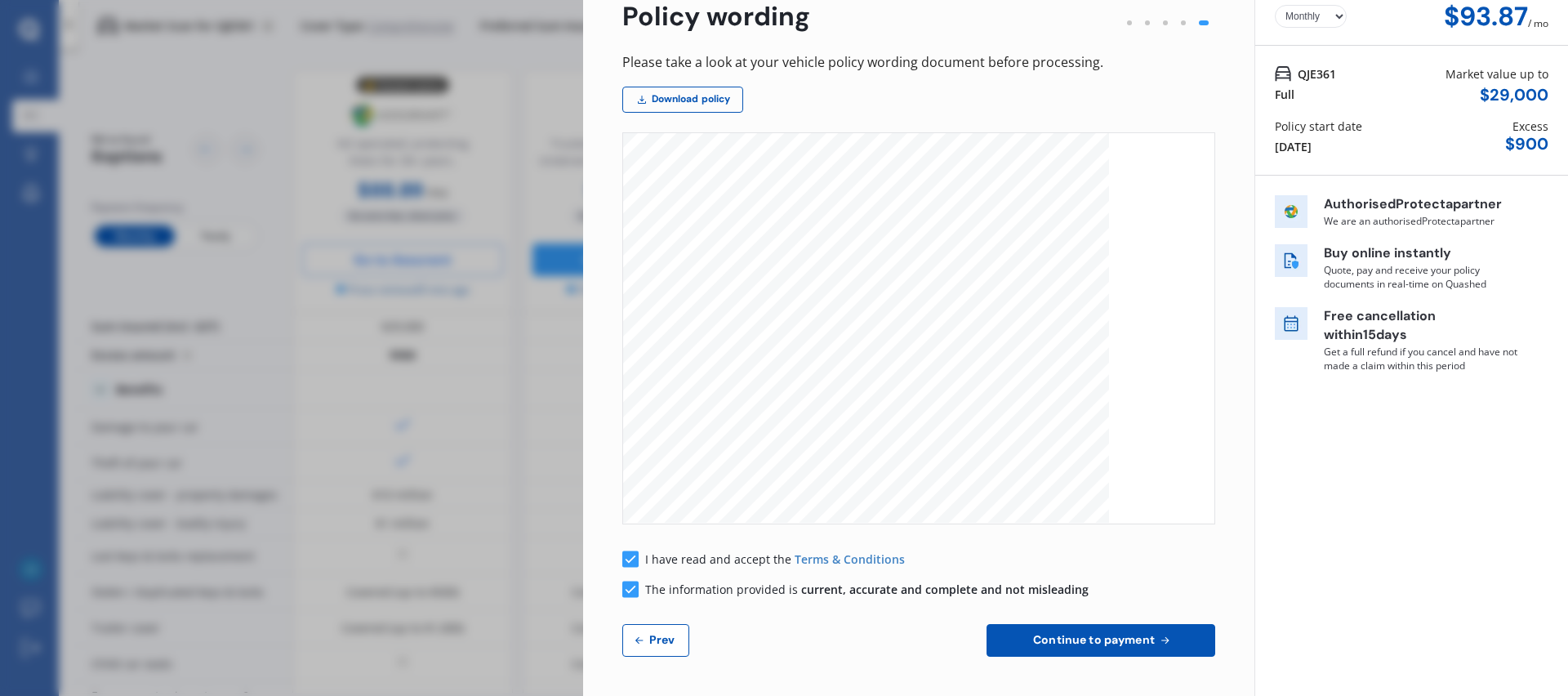
click at [1115, 652] on button "Continue to payment" at bounding box center [1101, 640] width 229 height 33
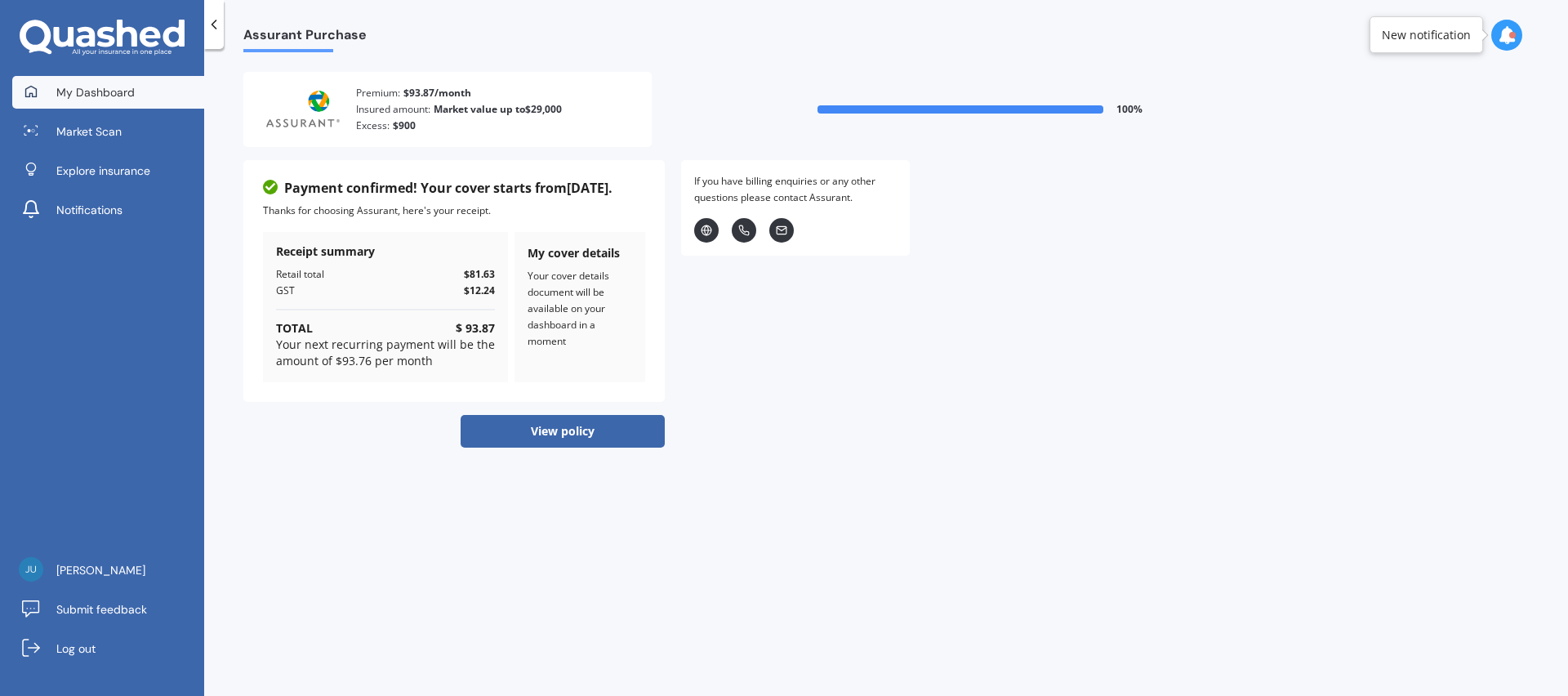
click at [125, 96] on span "My Dashboard" at bounding box center [96, 92] width 78 height 17
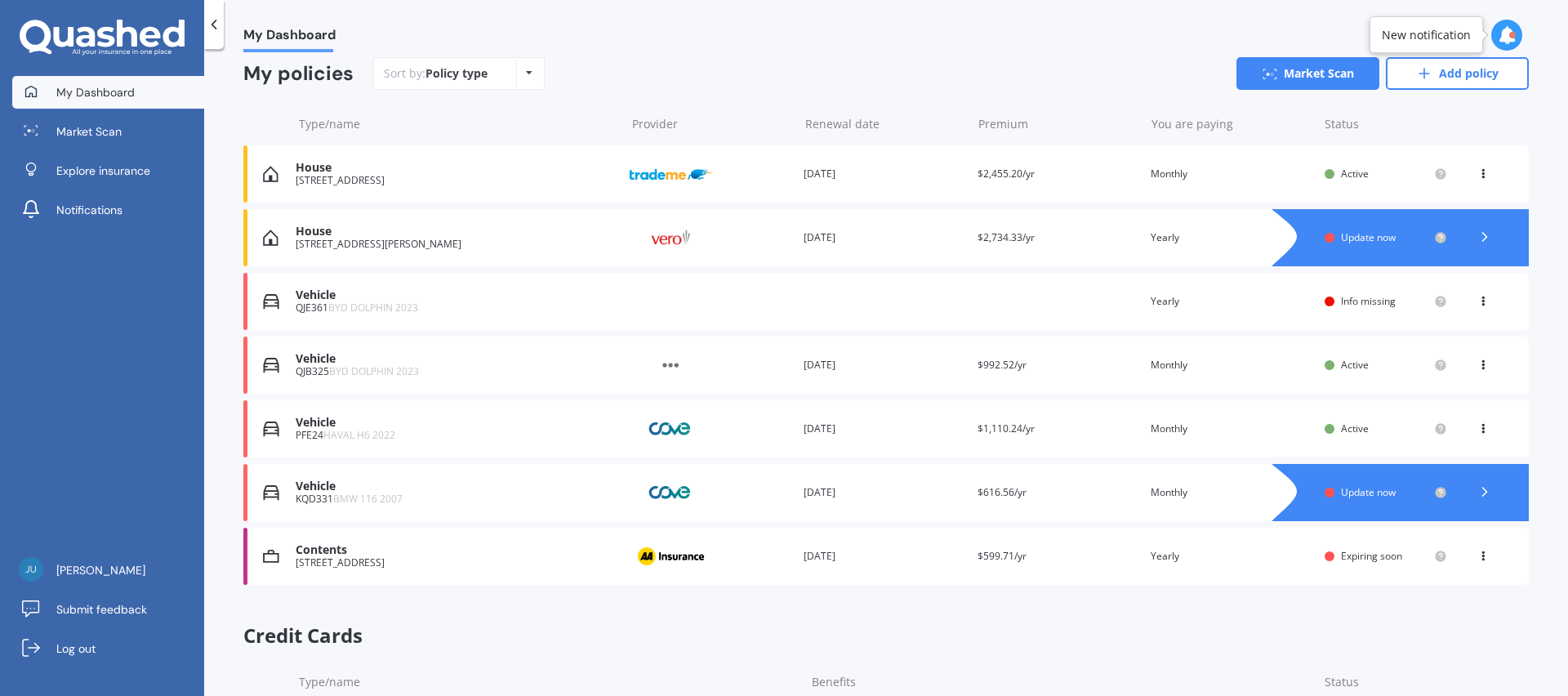
scroll to position [153, 0]
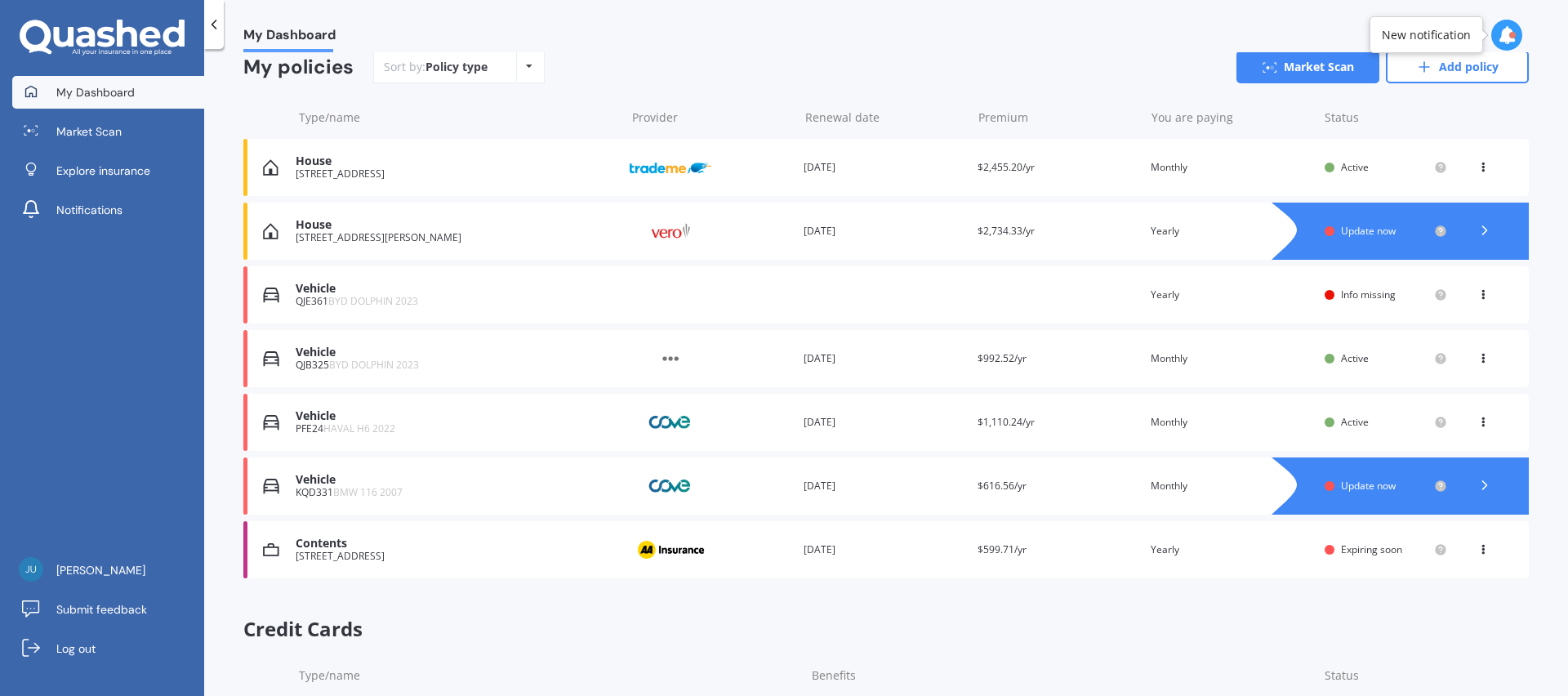
click at [1024, 500] on div "Vehicle KQD331 BMW 116 2007 Provider Renewal date 02 Sep 2024 Premium $616.56/y…" at bounding box center [886, 486] width 1286 height 57
